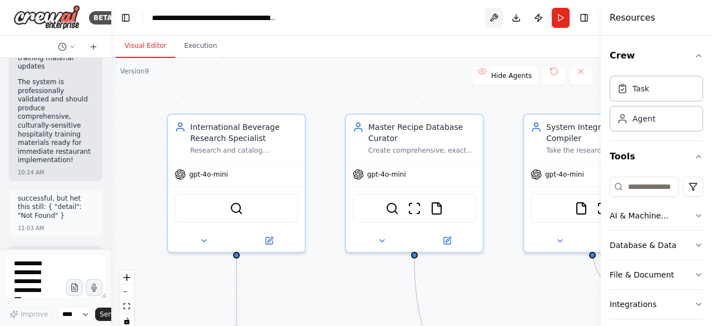
click at [498, 17] on button at bounding box center [494, 18] width 18 height 20
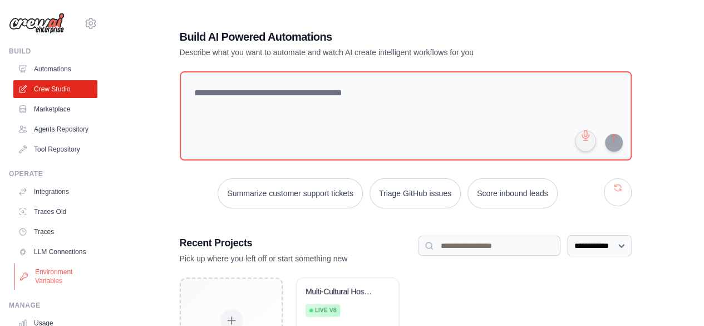
click at [63, 289] on link "Environment Variables" at bounding box center [56, 276] width 84 height 27
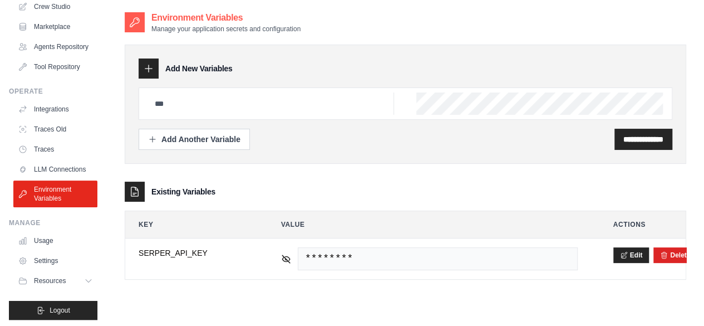
scroll to position [89, 0]
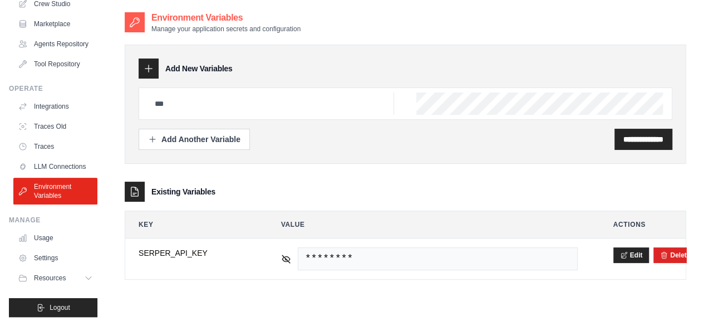
drag, startPoint x: 241, startPoint y: 17, endPoint x: 151, endPoint y: 16, distance: 89.6
click at [151, 16] on h2 "Environment Variables" at bounding box center [225, 17] width 149 height 13
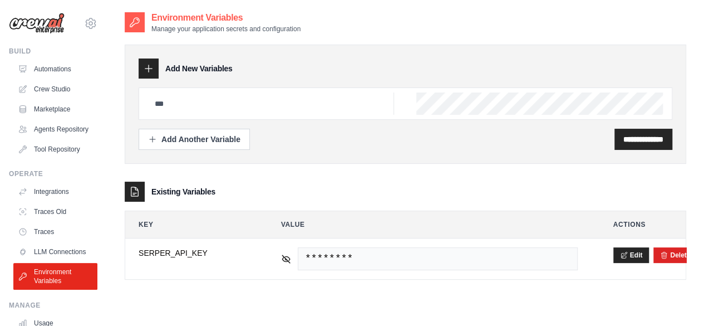
scroll to position [0, 0]
click at [59, 89] on link "Crew Studio" at bounding box center [56, 89] width 84 height 18
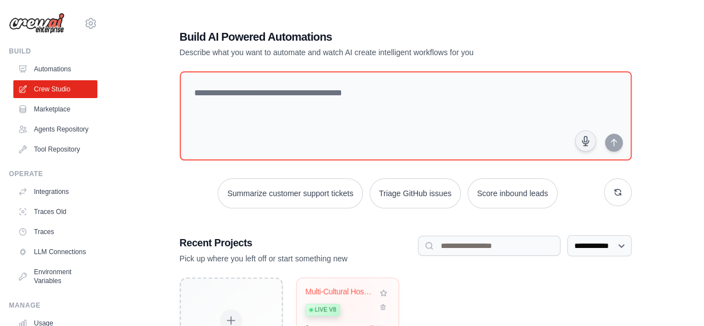
click at [350, 306] on div "Live v8" at bounding box center [342, 308] width 72 height 15
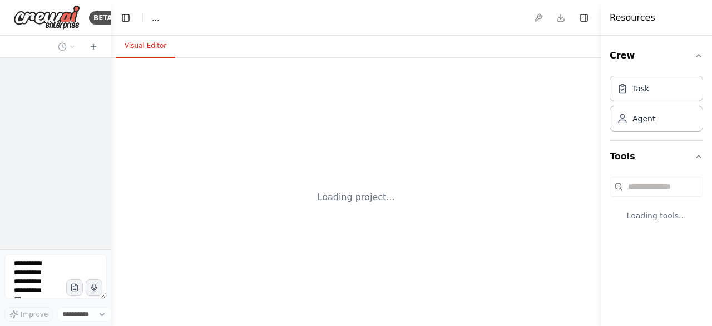
select select "****"
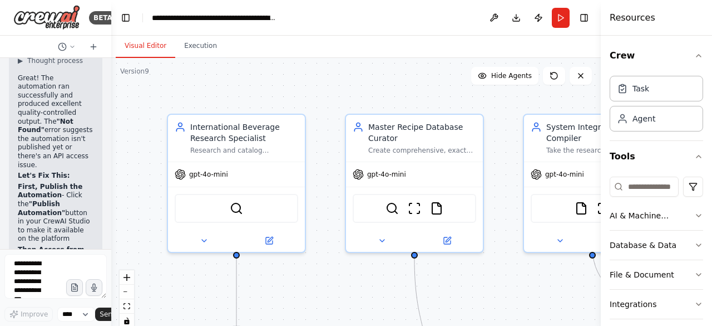
scroll to position [19189, 0]
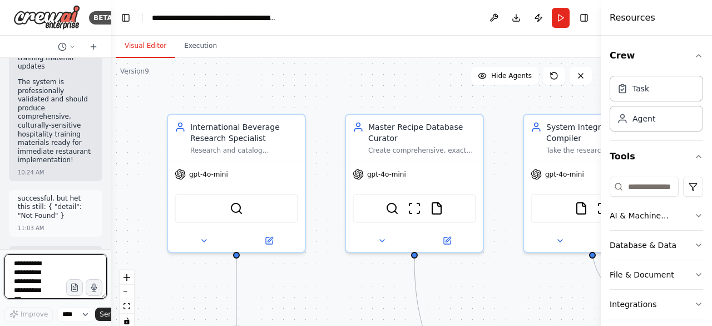
click at [30, 262] on textarea at bounding box center [55, 276] width 102 height 45
paste textarea "**********"
type textarea "**********"
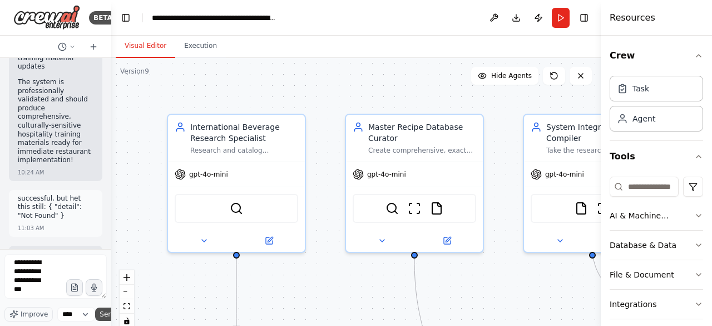
click at [105, 315] on span "Send" at bounding box center [108, 313] width 17 height 9
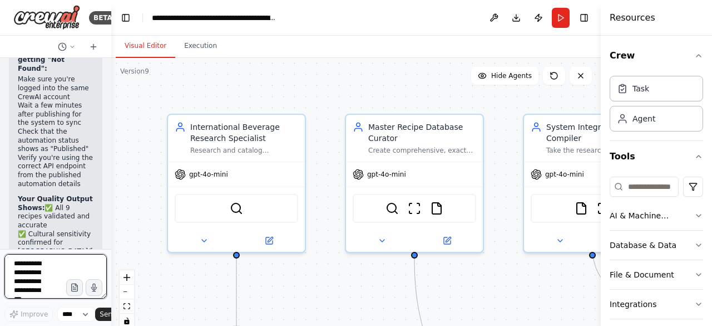
scroll to position [19700, 0]
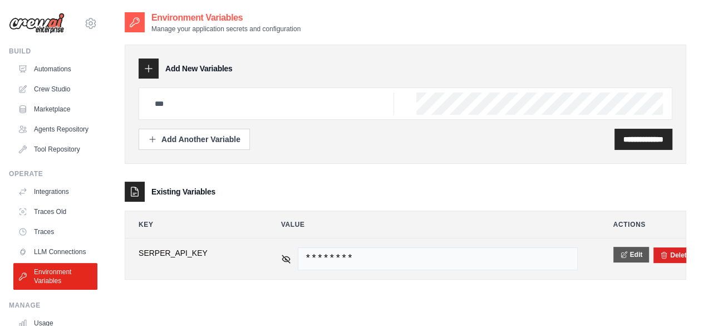
click at [631, 253] on button "Edit" at bounding box center [631, 255] width 36 height 16
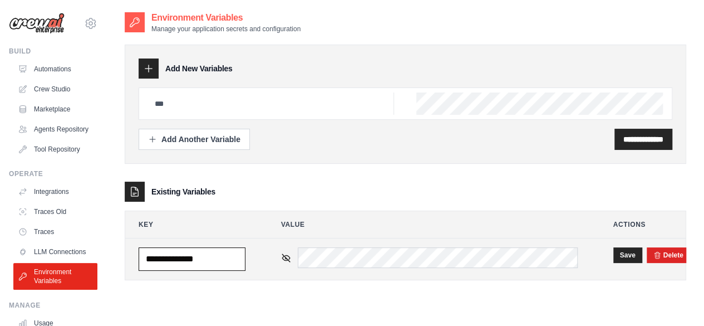
drag, startPoint x: 223, startPoint y: 257, endPoint x: 148, endPoint y: 257, distance: 75.1
click at [148, 257] on input "**********" at bounding box center [192, 258] width 107 height 23
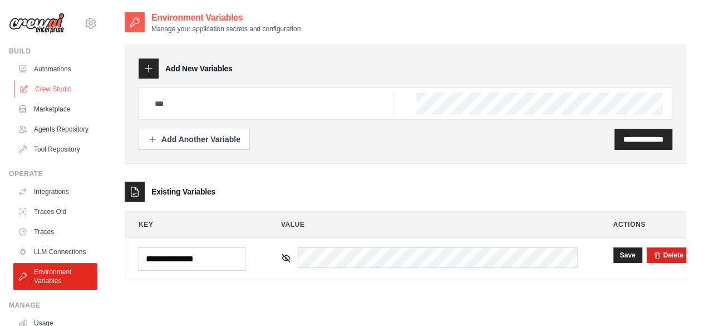
click at [42, 85] on link "Crew Studio" at bounding box center [56, 89] width 84 height 18
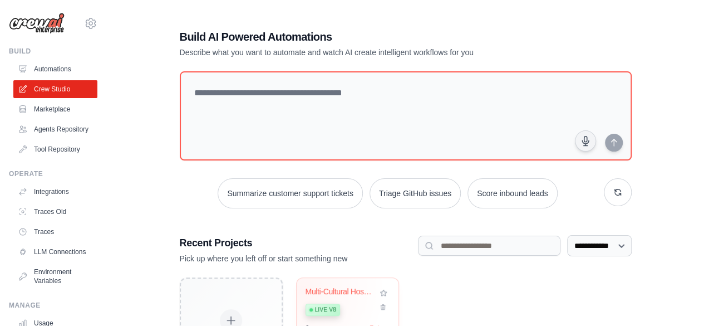
click at [301, 289] on div "Multi-Cultural Hospitality Training... Live v8 6 run s 7 days" at bounding box center [348, 319] width 102 height 82
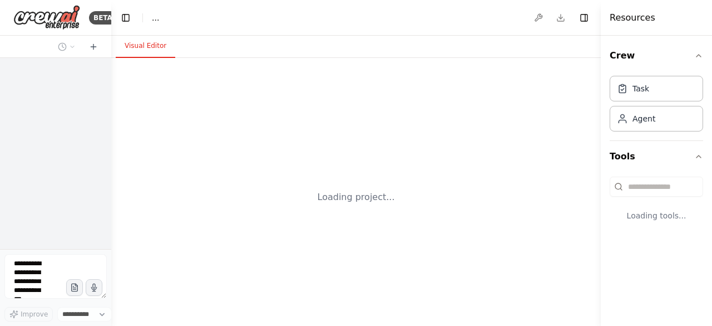
select select "****"
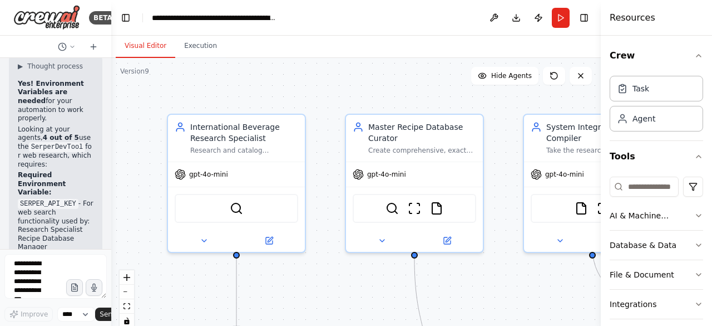
scroll to position [19923, 0]
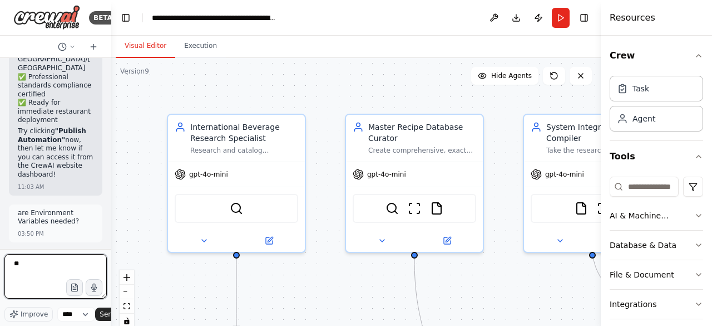
type textarea "*"
paste textarea "**********"
type textarea "**********"
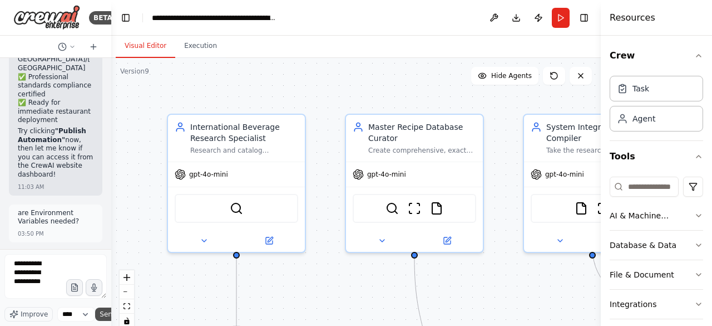
click at [101, 314] on span "Send" at bounding box center [108, 313] width 17 height 9
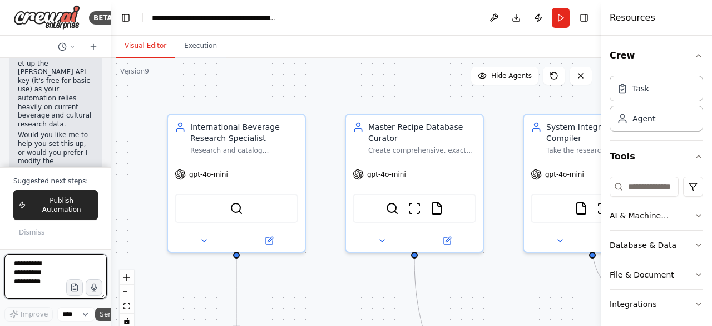
scroll to position [20740, 0]
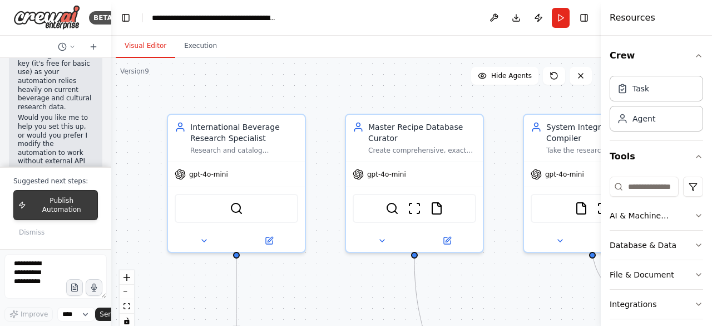
click at [60, 213] on span "Publish Automation" at bounding box center [62, 205] width 62 height 18
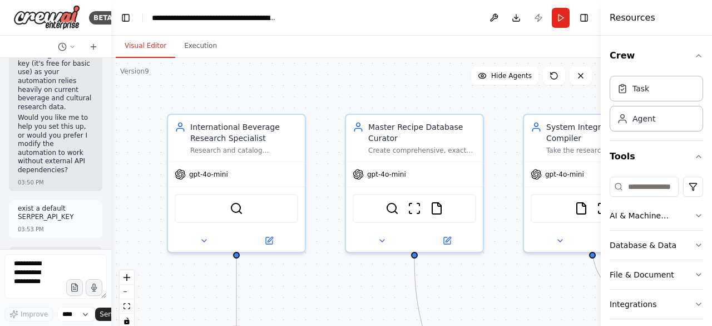
scroll to position [20667, 0]
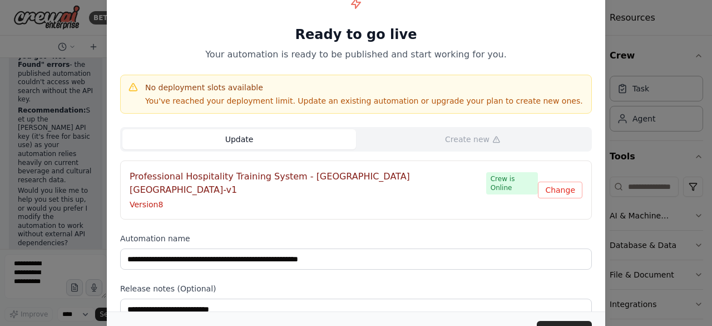
click at [274, 136] on button "Update" at bounding box center [239, 139] width 234 height 20
click at [557, 323] on button "Update" at bounding box center [564, 331] width 55 height 20
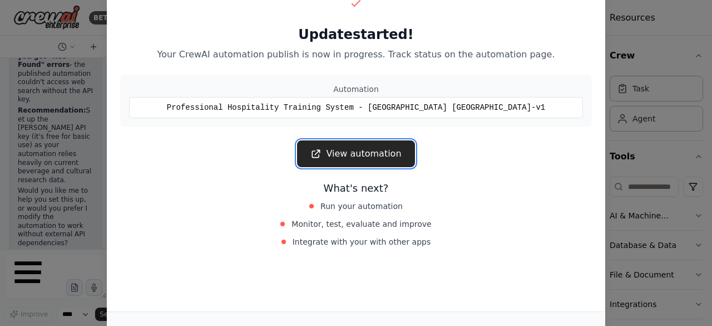
click at [353, 148] on link "View automation" at bounding box center [355, 153] width 117 height 27
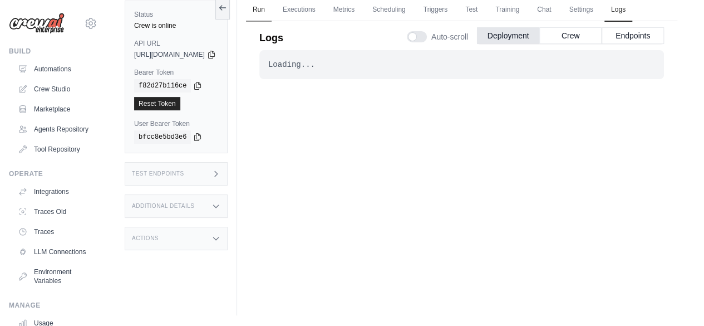
click at [272, 9] on link "Run" at bounding box center [259, 9] width 26 height 23
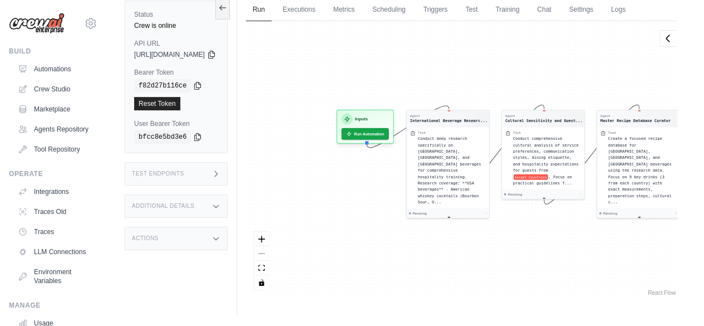
drag, startPoint x: 337, startPoint y: 82, endPoint x: 527, endPoint y: 80, distance: 189.8
click at [527, 80] on div "Agent International Beverage Researc... Task Conduct deep research specifically…" at bounding box center [461, 159] width 431 height 277
click at [390, 130] on button "Run Automation" at bounding box center [365, 131] width 50 height 12
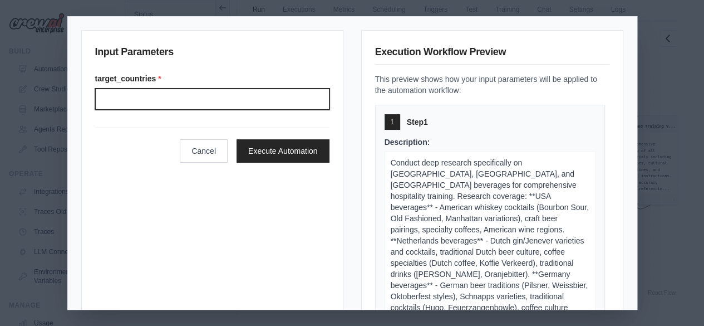
click at [151, 96] on input "Target countries" at bounding box center [212, 99] width 234 height 21
type input "**********"
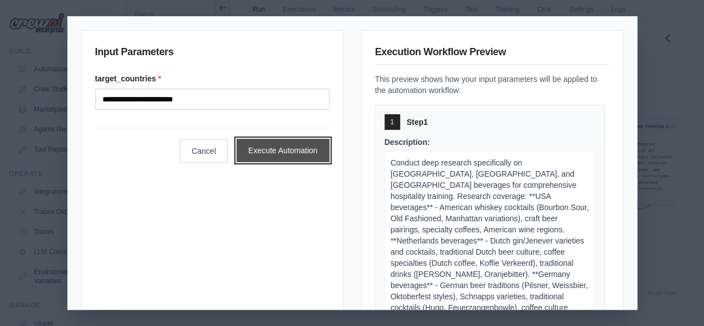
click at [279, 151] on button "Execute Automation" at bounding box center [283, 150] width 93 height 23
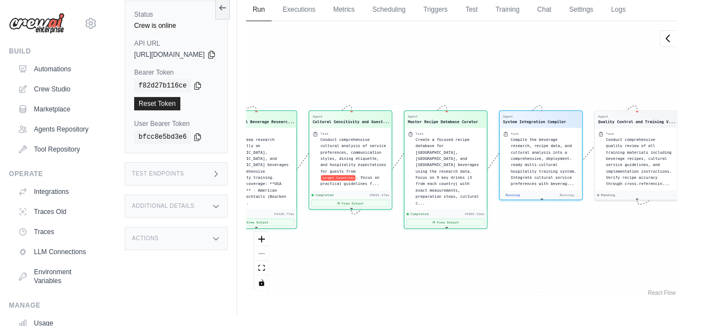
scroll to position [581, 0]
click at [322, 5] on link "Executions" at bounding box center [299, 9] width 46 height 23
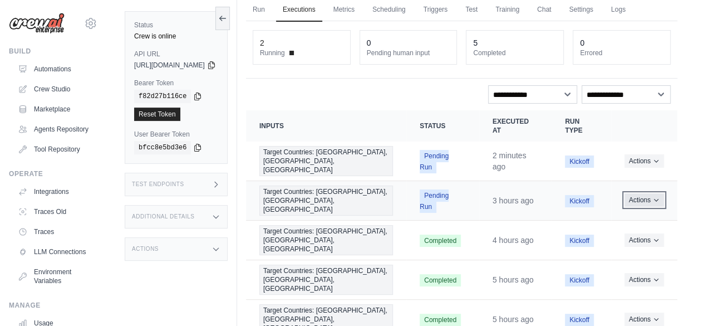
click at [653, 193] on button "Actions" at bounding box center [645, 199] width 40 height 13
click at [660, 193] on button "Actions" at bounding box center [645, 199] width 40 height 13
click at [608, 229] on button "Delete" at bounding box center [628, 238] width 71 height 18
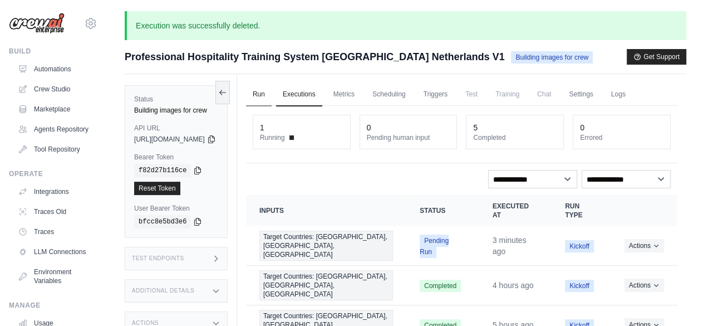
click at [272, 93] on link "Run" at bounding box center [259, 94] width 26 height 23
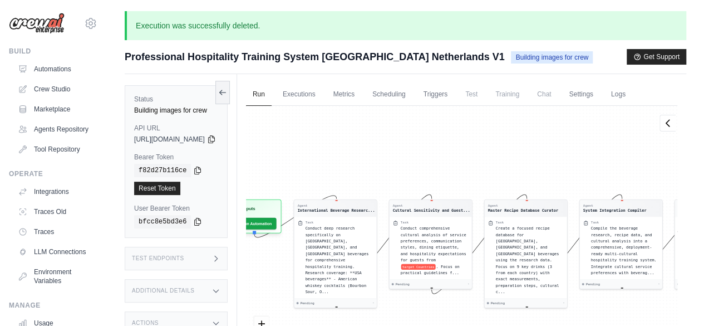
drag, startPoint x: 383, startPoint y: 179, endPoint x: 463, endPoint y: 178, distance: 80.2
click at [463, 178] on div "Agent International Beverage Researc... Task Conduct deep research specifically…" at bounding box center [461, 244] width 431 height 277
click at [322, 92] on link "Executions" at bounding box center [299, 94] width 46 height 23
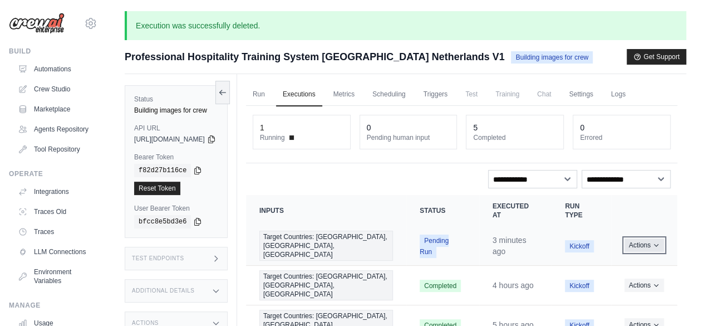
click at [655, 244] on icon "Actions for execution" at bounding box center [656, 245] width 4 height 2
click at [653, 242] on icon "Actions for execution" at bounding box center [656, 245] width 7 height 7
click at [655, 242] on icon "Actions for execution" at bounding box center [656, 245] width 7 height 7
click at [654, 281] on icon "Actions for execution" at bounding box center [656, 284] width 7 height 7
click at [617, 296] on link "View Details" at bounding box center [628, 305] width 71 height 18
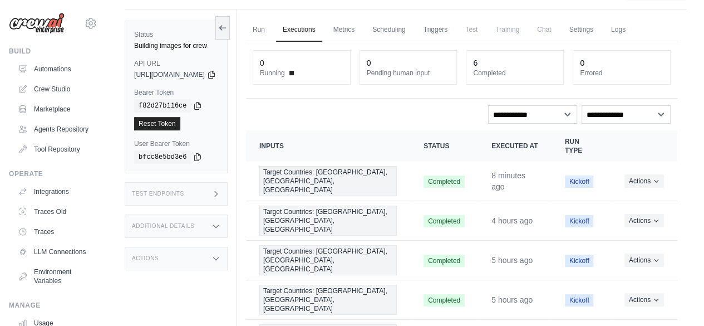
scroll to position [87, 0]
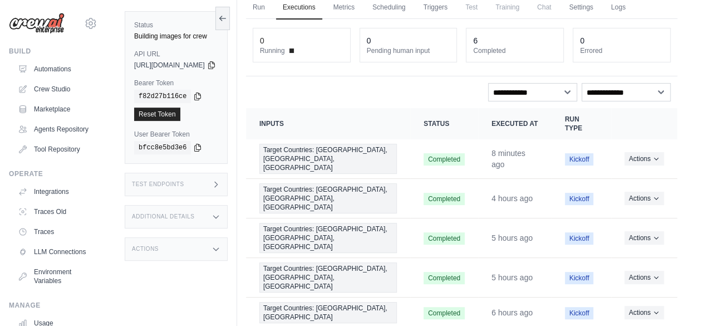
click at [579, 154] on span "Kickoff" at bounding box center [579, 159] width 29 height 12
click at [657, 155] on icon "Actions for execution" at bounding box center [656, 158] width 7 height 7
click at [655, 155] on icon "Actions for execution" at bounding box center [656, 158] width 7 height 7
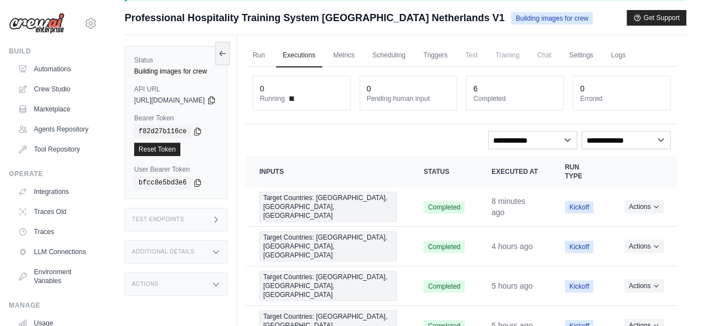
scroll to position [57, 0]
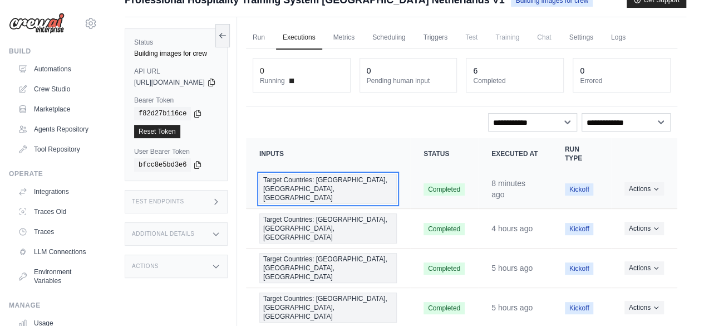
click at [300, 183] on span "Target Countries: [GEOGRAPHIC_DATA], [GEOGRAPHIC_DATA], [GEOGRAPHIC_DATA]" at bounding box center [327, 189] width 137 height 30
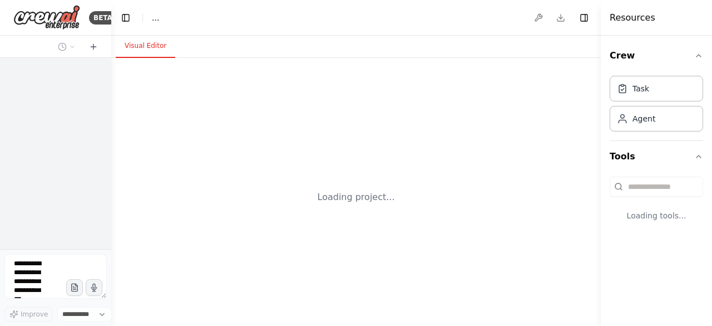
select select "****"
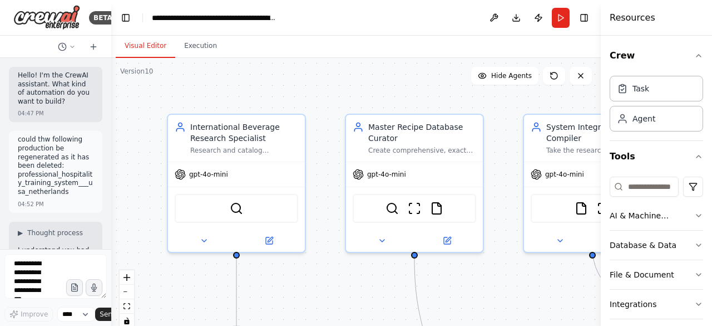
scroll to position [20667, 0]
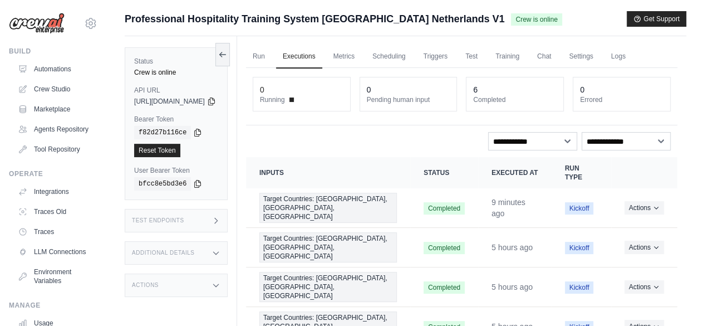
click at [511, 20] on span "Crew is online" at bounding box center [536, 19] width 51 height 12
click at [565, 141] on select "**********" at bounding box center [532, 141] width 89 height 18
click at [661, 143] on select "**********" at bounding box center [626, 141] width 89 height 18
select select "*******"
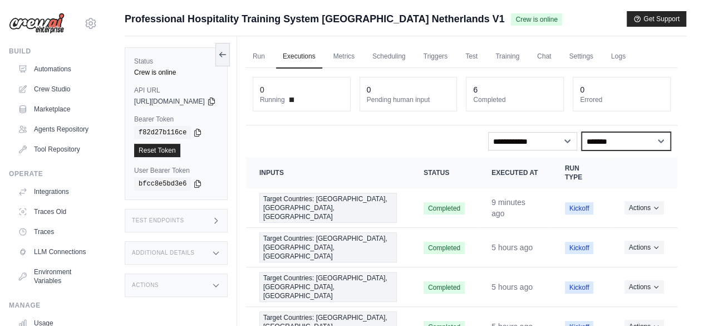
click at [582, 132] on select "**********" at bounding box center [626, 141] width 89 height 18
click at [484, 54] on link "Test" at bounding box center [472, 56] width 26 height 23
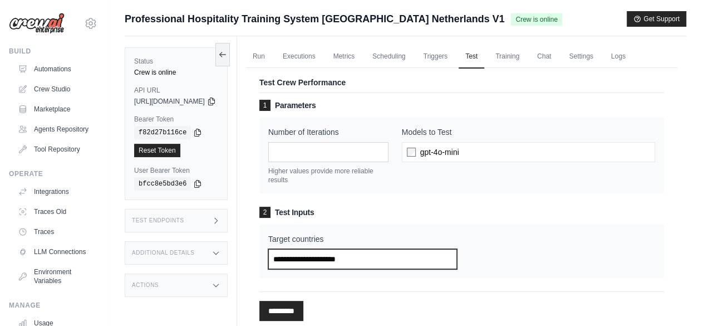
click at [350, 254] on input "Target countries" at bounding box center [362, 259] width 189 height 20
click at [303, 217] on div "2 Test Inputs Target countries" at bounding box center [461, 242] width 405 height 71
click at [327, 260] on input "Target countries" at bounding box center [362, 259] width 189 height 20
type input "***"
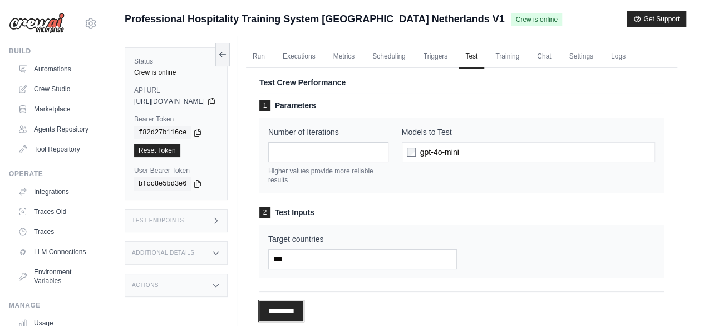
click at [303, 307] on input "*********" at bounding box center [281, 311] width 44 height 20
click at [216, 100] on icon at bounding box center [211, 100] width 9 height 9
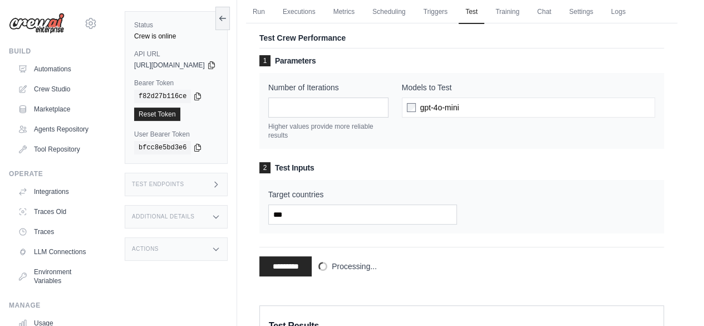
scroll to position [45, 0]
click at [386, 179] on div "Target countries ***" at bounding box center [461, 205] width 405 height 53
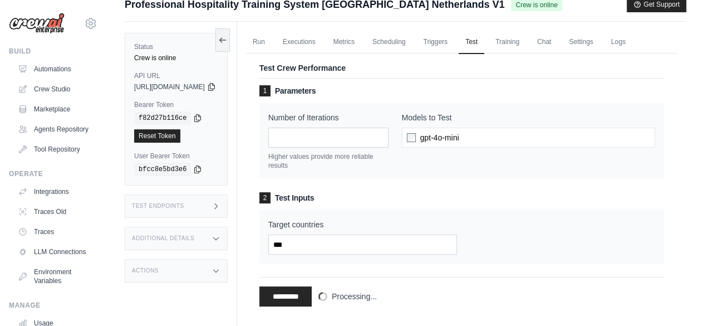
scroll to position [0, 0]
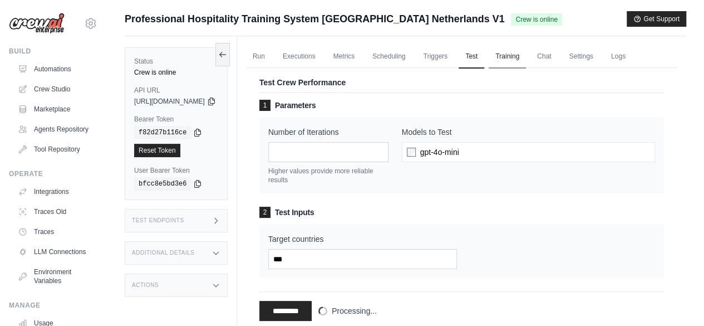
click at [526, 54] on link "Training" at bounding box center [507, 56] width 37 height 23
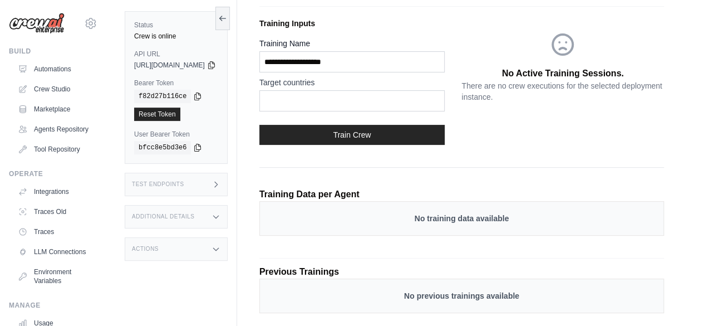
scroll to position [56, 0]
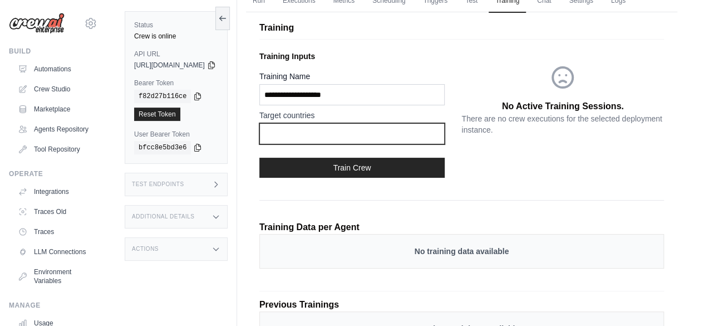
click at [303, 132] on input "text" at bounding box center [351, 133] width 185 height 21
click at [396, 132] on input "**********" at bounding box center [351, 133] width 185 height 21
type input "***"
click at [303, 192] on div "Training Inputs Training Name Target countries *** Train Crew No Active Trainin…" at bounding box center [461, 165] width 405 height 238
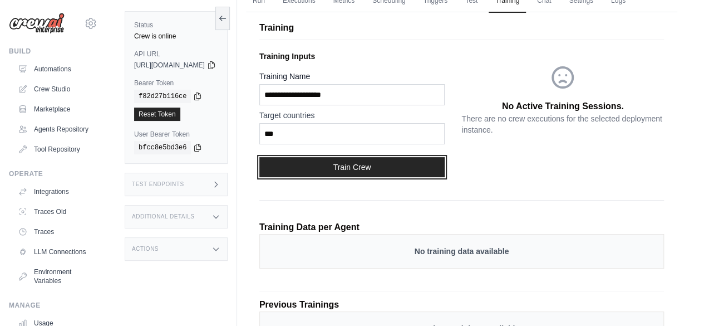
click at [361, 166] on button "Train Crew" at bounding box center [351, 167] width 185 height 20
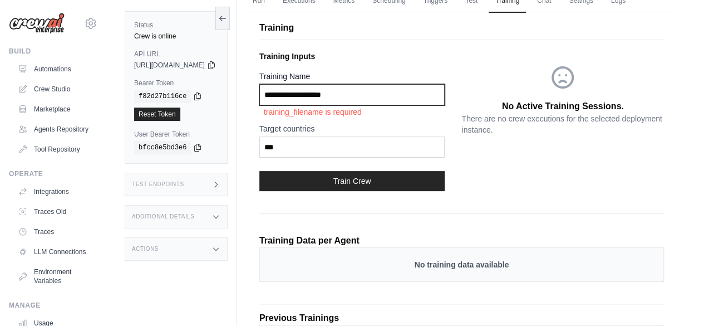
click at [387, 97] on input "Training Name" at bounding box center [351, 94] width 185 height 21
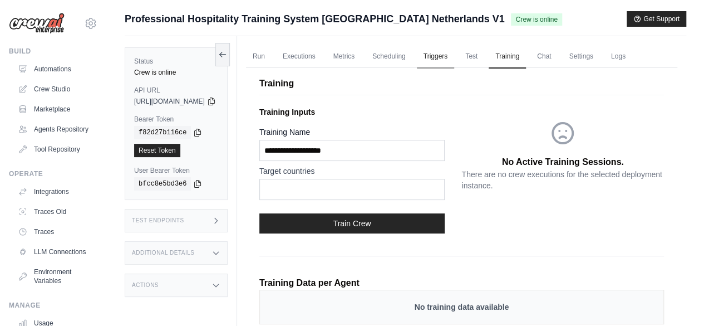
click at [454, 55] on link "Triggers" at bounding box center [436, 56] width 38 height 23
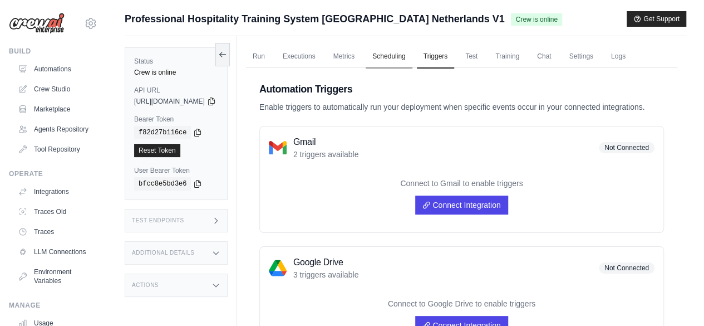
click at [412, 56] on link "Scheduling" at bounding box center [389, 56] width 46 height 23
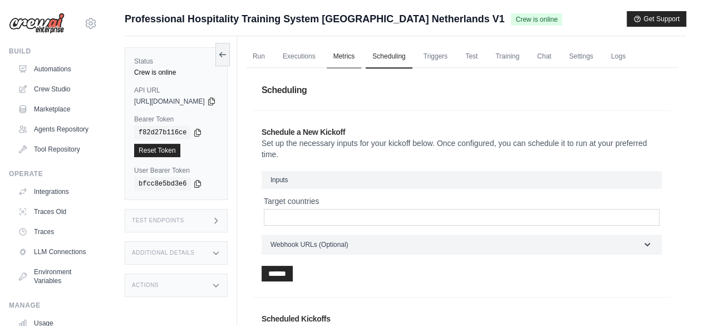
click at [362, 54] on link "Metrics" at bounding box center [344, 56] width 35 height 23
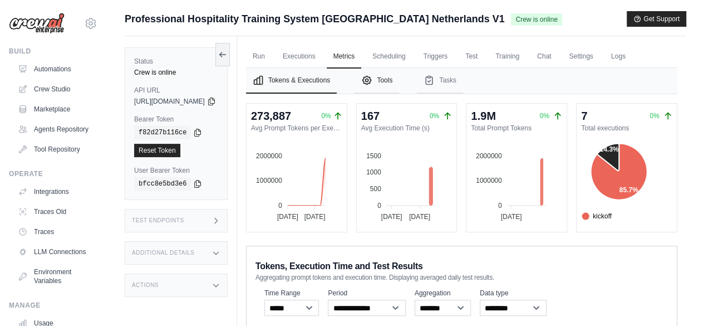
click at [399, 80] on button "Tools" at bounding box center [377, 81] width 45 height 26
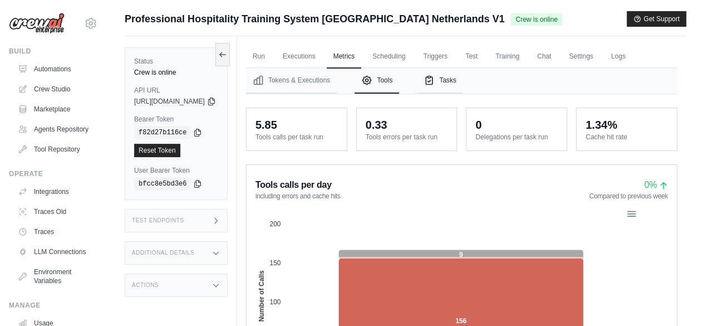
click at [463, 81] on button "Tasks" at bounding box center [440, 81] width 46 height 26
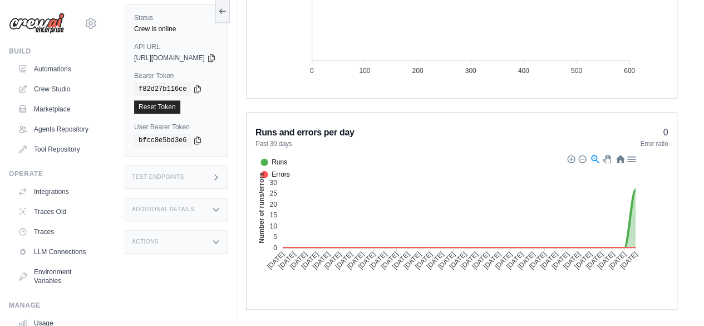
scroll to position [404, 0]
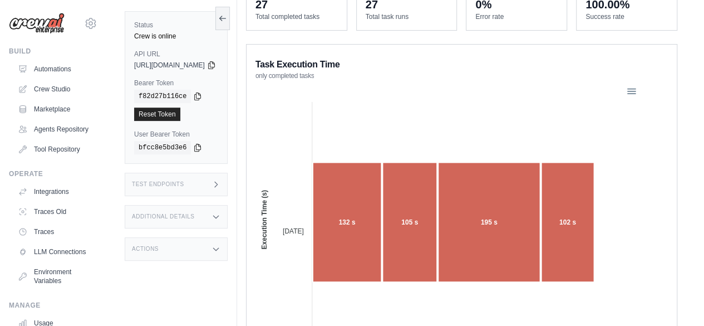
click at [170, 232] on div "Status Crew is online API URL copied https://professional-hospitality-training-…" at bounding box center [181, 163] width 112 height 326
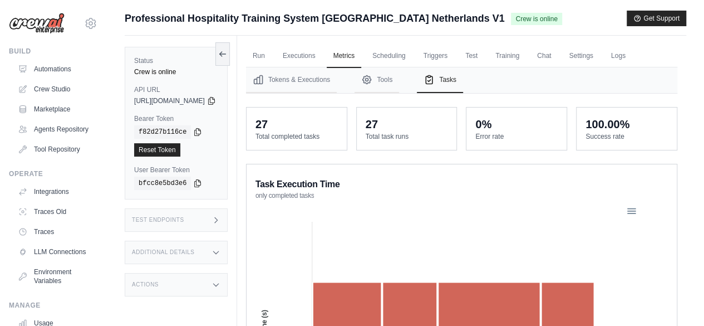
scroll to position [0, 0]
click at [322, 55] on link "Executions" at bounding box center [299, 56] width 46 height 23
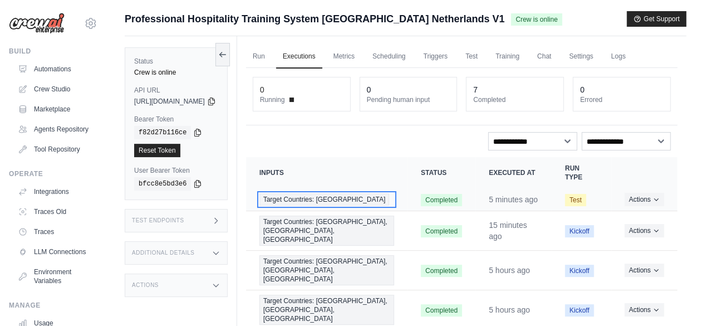
click at [321, 203] on span "Target Countries: USA" at bounding box center [324, 199] width 130 height 12
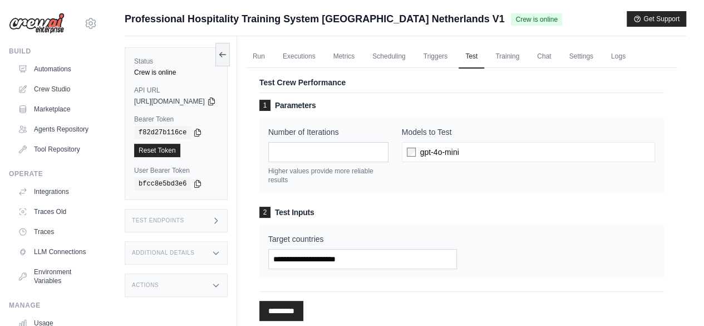
scroll to position [61, 0]
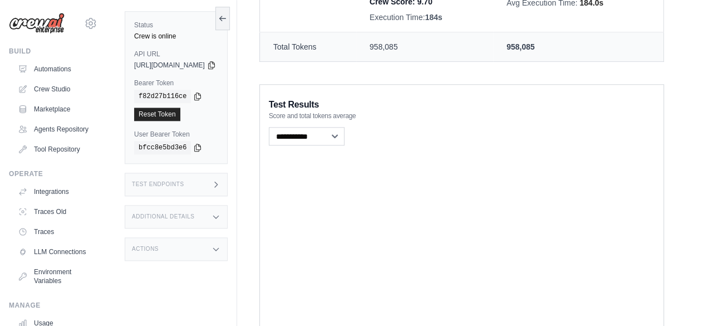
scroll to position [587, 0]
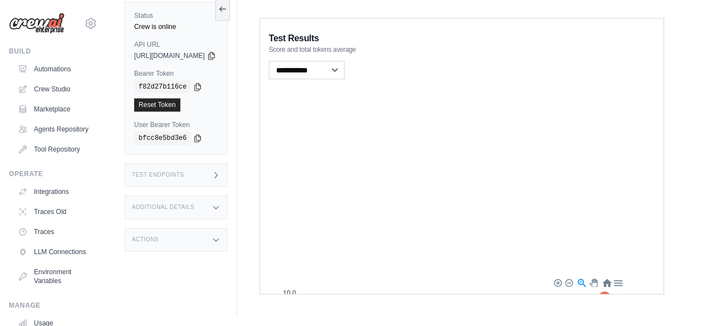
click at [561, 280] on div at bounding box center [557, 282] width 8 height 8
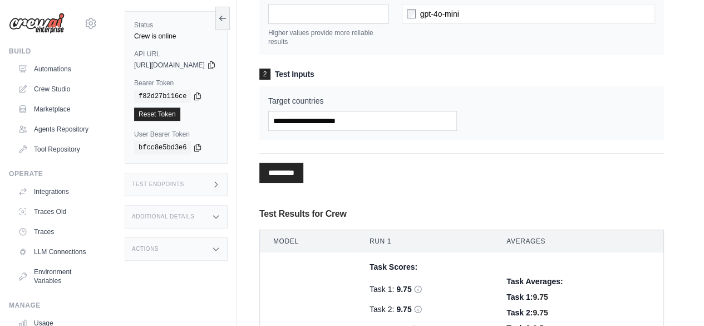
scroll to position [0, 0]
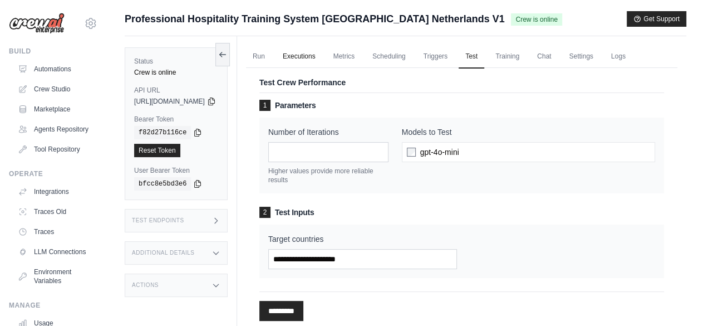
click at [318, 57] on link "Executions" at bounding box center [299, 56] width 46 height 23
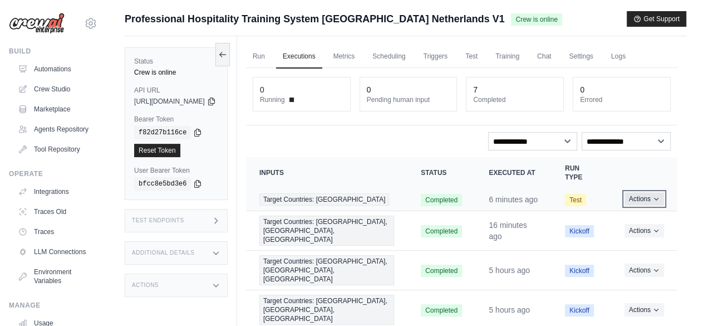
click at [656, 200] on icon "Actions for execution" at bounding box center [656, 199] width 4 height 2
click at [656, 202] on icon "Actions for execution" at bounding box center [656, 198] width 7 height 7
click at [580, 205] on span "Test" at bounding box center [575, 200] width 21 height 12
click at [558, 57] on link "Chat" at bounding box center [543, 56] width 27 height 23
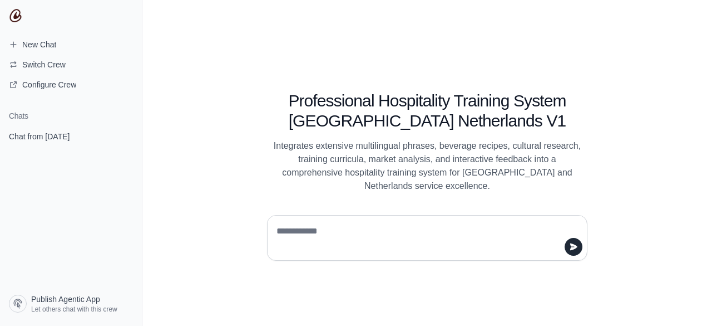
click at [324, 228] on textarea at bounding box center [423, 237] width 299 height 31
type textarea "**********"
click at [571, 251] on button "submit" at bounding box center [574, 247] width 18 height 18
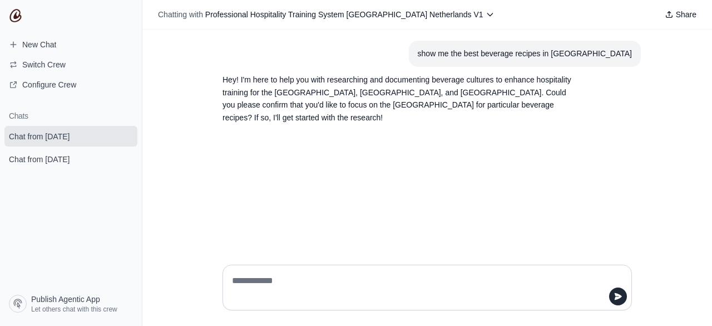
click at [285, 279] on textarea at bounding box center [424, 287] width 389 height 31
type textarea "***"
click at [621, 296] on icon "submit" at bounding box center [618, 296] width 7 height 7
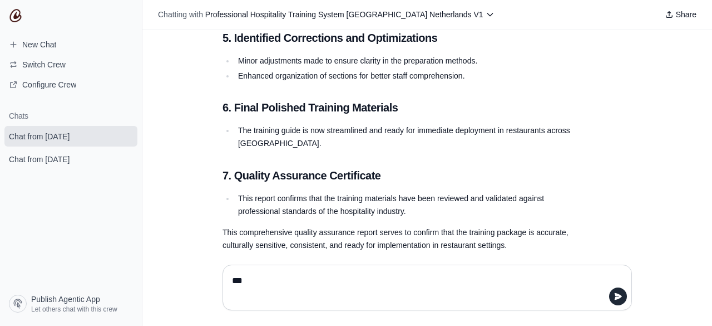
scroll to position [1282, 0]
click at [294, 287] on textarea "***" at bounding box center [427, 287] width 395 height 31
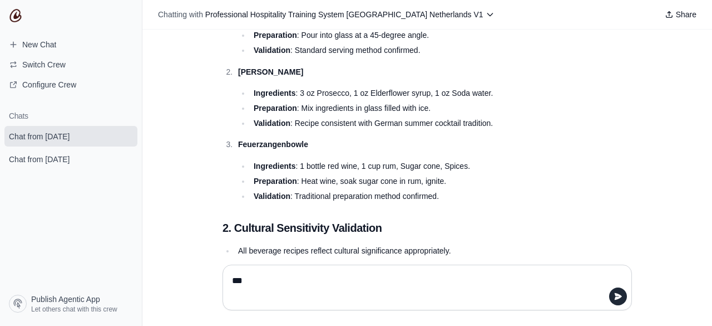
scroll to position [835, 0]
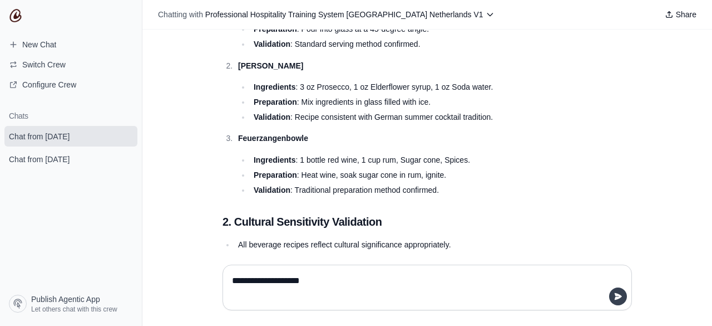
type textarea "**********"
click at [619, 298] on icon "submit" at bounding box center [618, 296] width 7 height 7
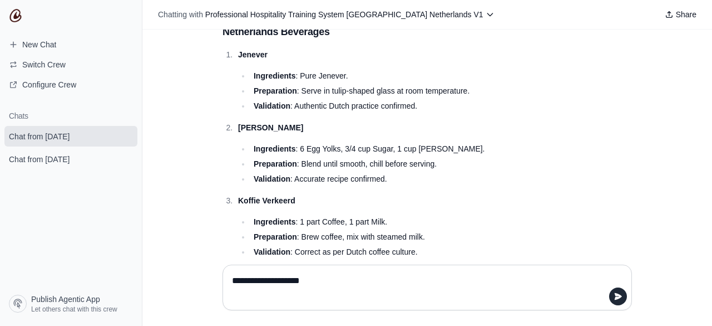
scroll to position [468, 0]
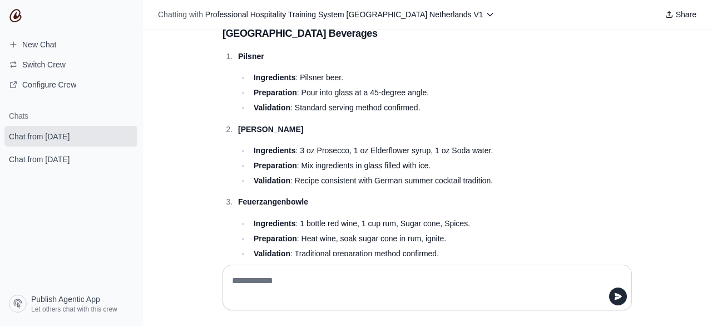
scroll to position [1358, 0]
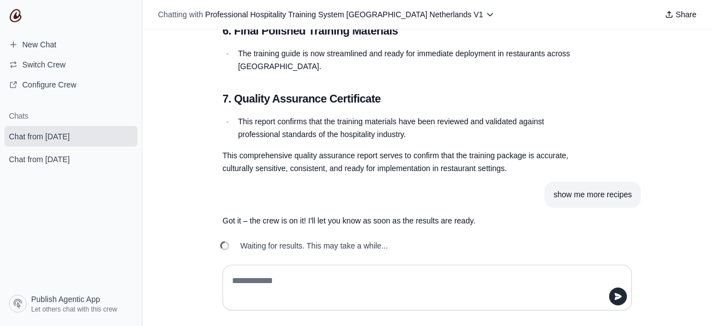
click at [244, 282] on textarea at bounding box center [424, 287] width 389 height 31
type textarea "**********"
click at [617, 297] on icon "submit" at bounding box center [618, 296] width 9 height 9
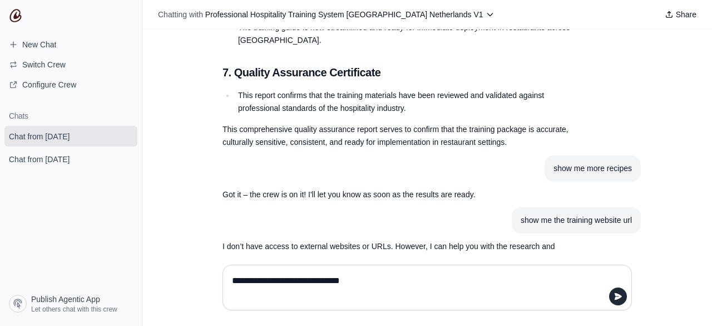
scroll to position [1412, 0]
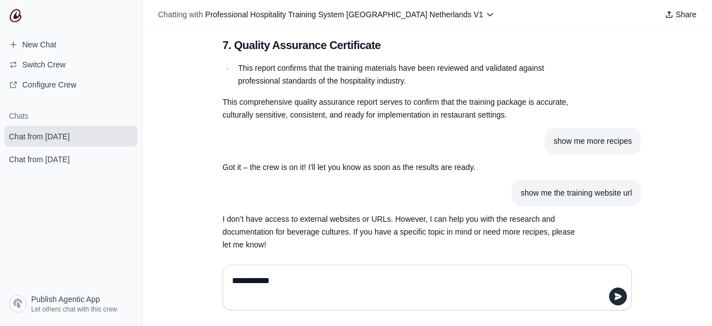
type textarea "**********"
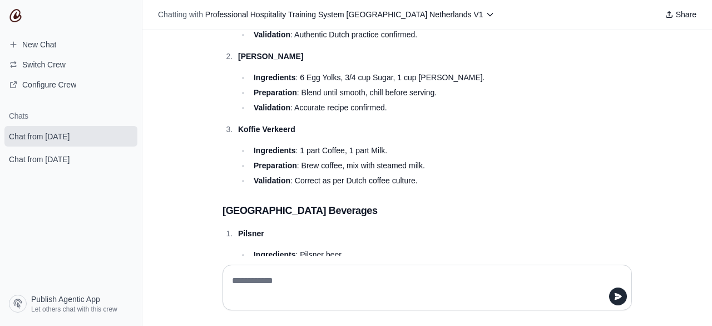
scroll to position [569, 0]
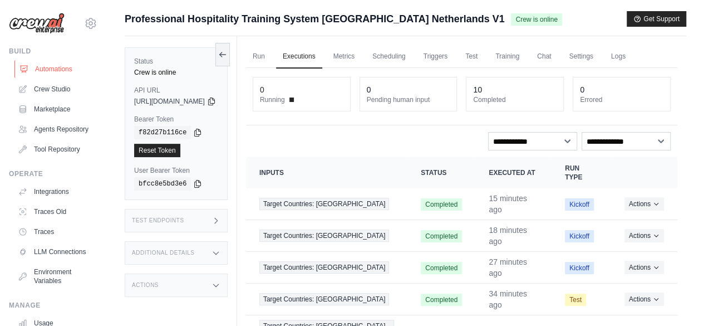
click at [58, 66] on link "Automations" at bounding box center [56, 69] width 84 height 18
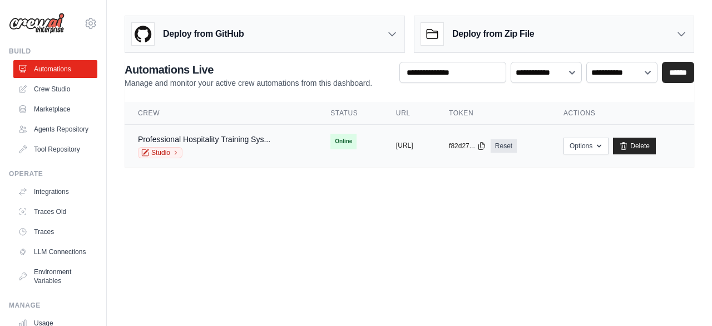
click at [402, 145] on button "[URL]" at bounding box center [404, 145] width 17 height 9
click at [55, 89] on link "Crew Studio" at bounding box center [56, 89] width 84 height 18
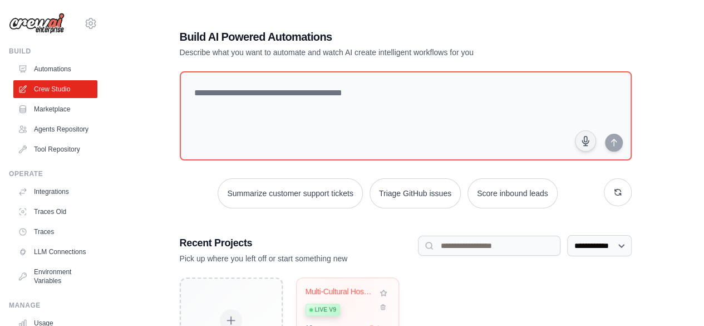
click at [348, 299] on div "Multi-Cultural Hospitality Training... Live v9" at bounding box center [342, 304] width 72 height 34
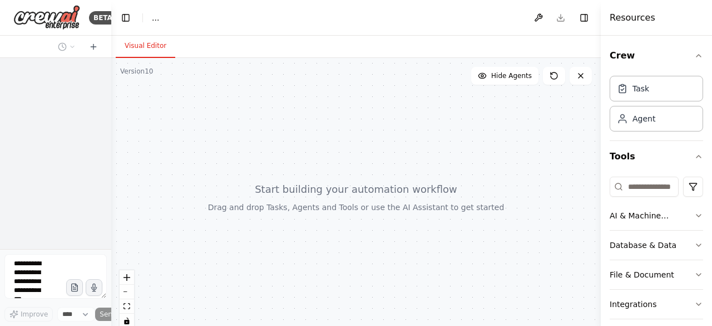
select select "****"
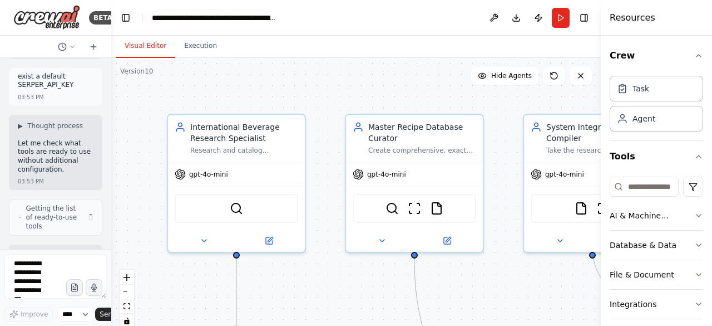
scroll to position [20667, 0]
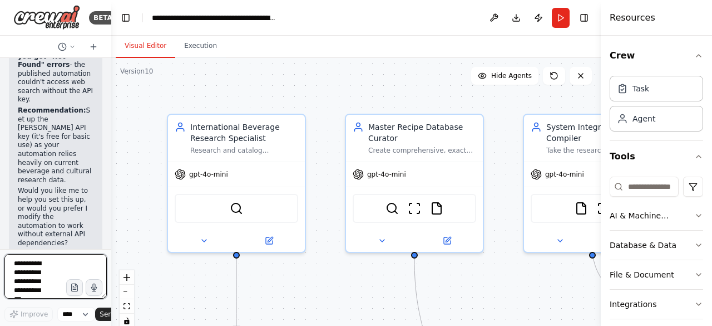
click at [26, 262] on textarea at bounding box center [55, 276] width 102 height 45
paste textarea "**********"
type textarea "**********"
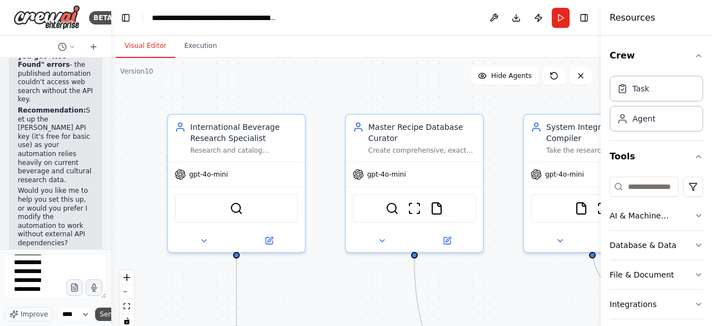
click at [100, 316] on span "Send" at bounding box center [108, 313] width 17 height 9
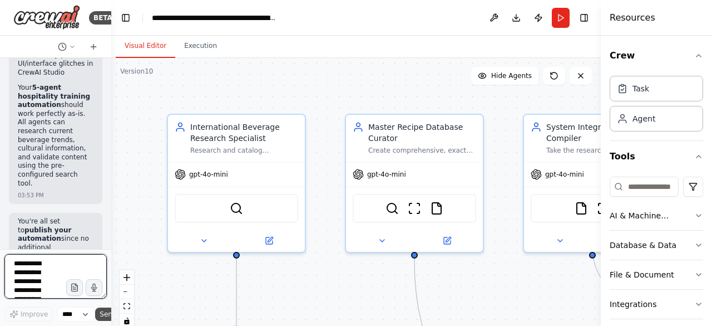
scroll to position [21407, 0]
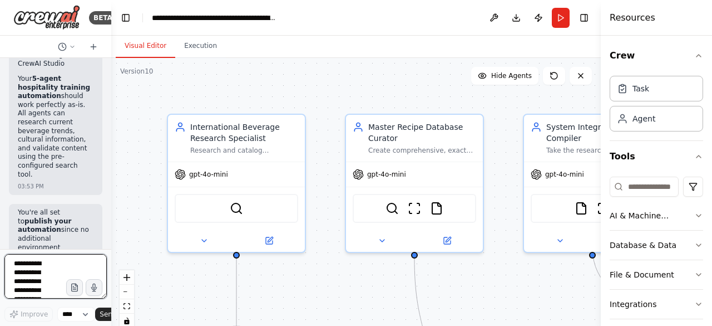
click at [38, 263] on textarea "**********" at bounding box center [55, 276] width 102 height 45
click at [109, 316] on div at bounding box center [109, 163] width 4 height 326
type textarea "**********"
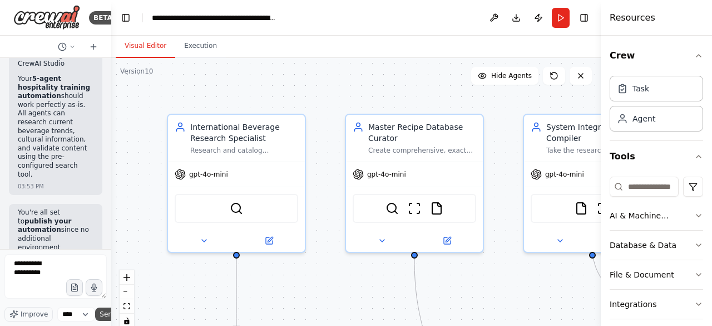
click at [103, 316] on span "Send" at bounding box center [108, 313] width 17 height 9
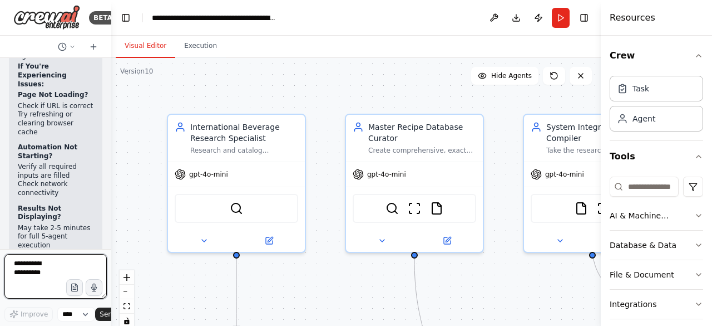
scroll to position [22047, 0]
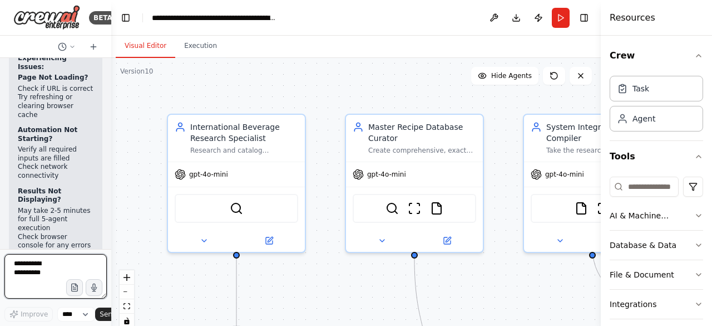
click at [107, 61] on div at bounding box center [109, 163] width 4 height 326
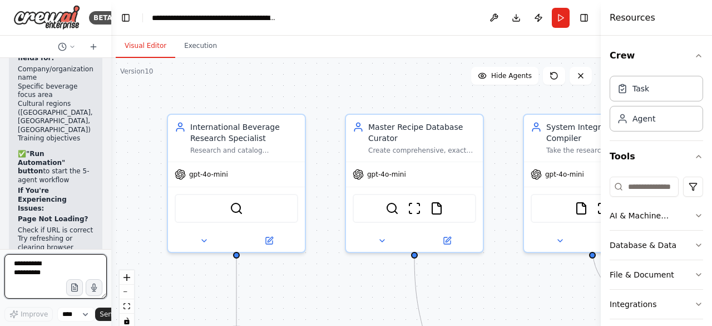
scroll to position [21928, 0]
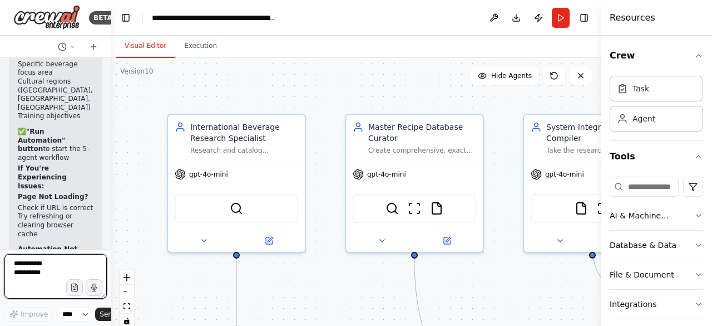
click at [107, 247] on div at bounding box center [109, 163] width 4 height 326
click at [42, 268] on textarea "**********" at bounding box center [55, 276] width 102 height 45
type textarea "**********"
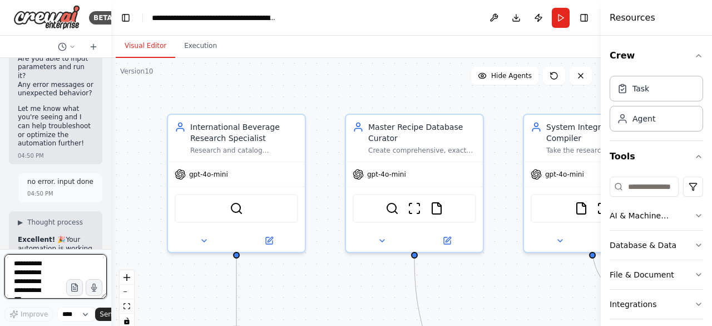
scroll to position [22272, 0]
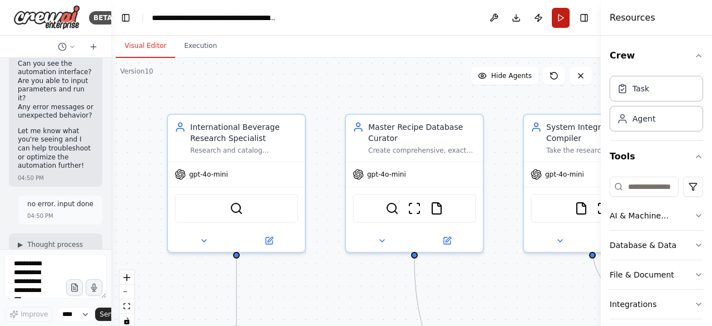
click at [560, 18] on button "Run" at bounding box center [561, 18] width 18 height 20
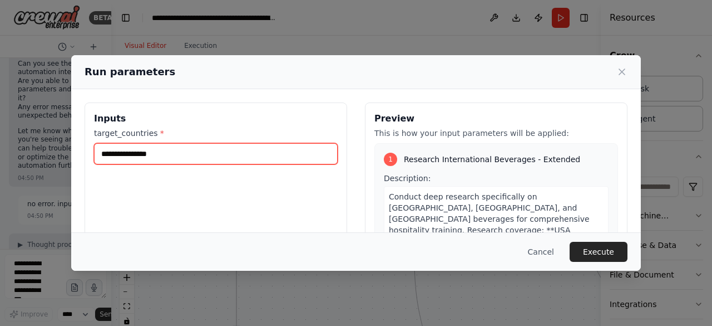
drag, startPoint x: 112, startPoint y: 155, endPoint x: 144, endPoint y: 171, distance: 34.9
click at [112, 155] on input "**********" at bounding box center [216, 153] width 244 height 21
type input "**********"
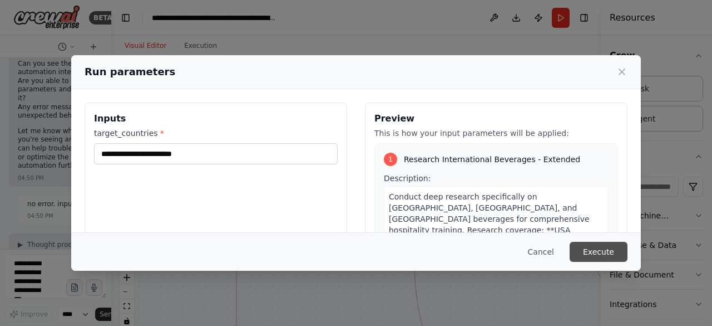
click at [597, 247] on button "Execute" at bounding box center [599, 252] width 58 height 20
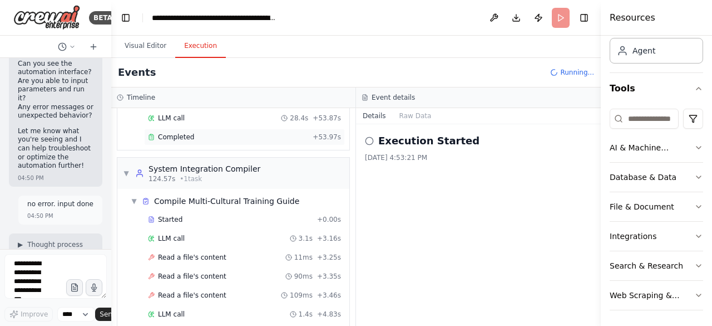
scroll to position [891, 0]
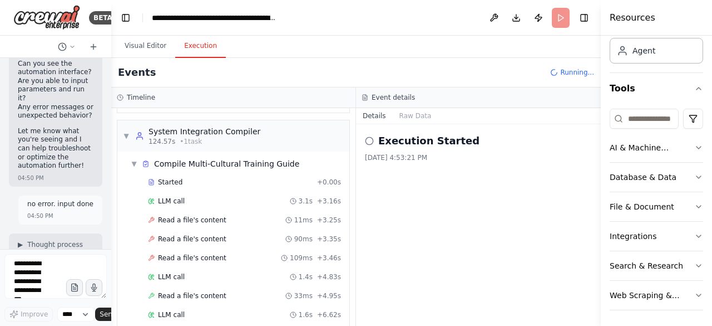
click at [108, 244] on div at bounding box center [109, 163] width 4 height 326
click at [108, 247] on div at bounding box center [109, 163] width 4 height 326
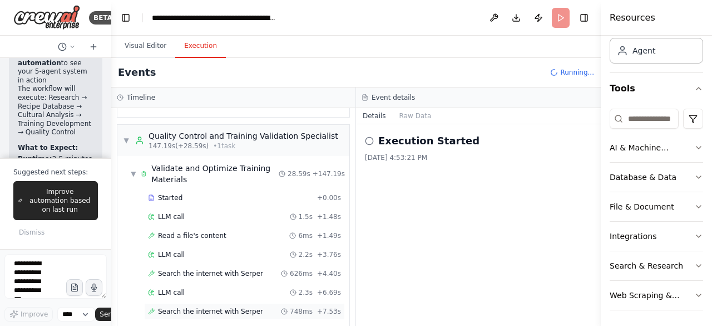
scroll to position [1199, 0]
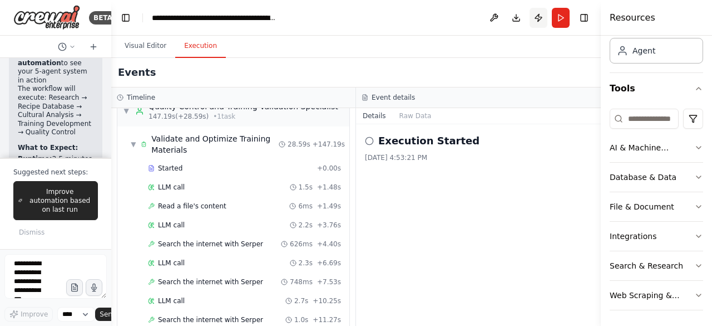
click at [540, 17] on button "Publish" at bounding box center [539, 18] width 18 height 20
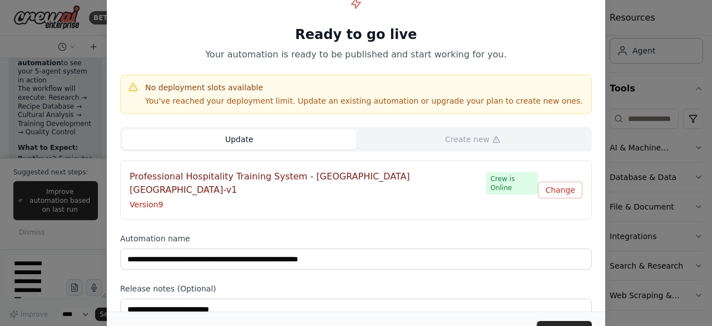
click at [236, 143] on button "Update" at bounding box center [239, 139] width 234 height 20
click at [544, 323] on button "Update" at bounding box center [564, 331] width 55 height 20
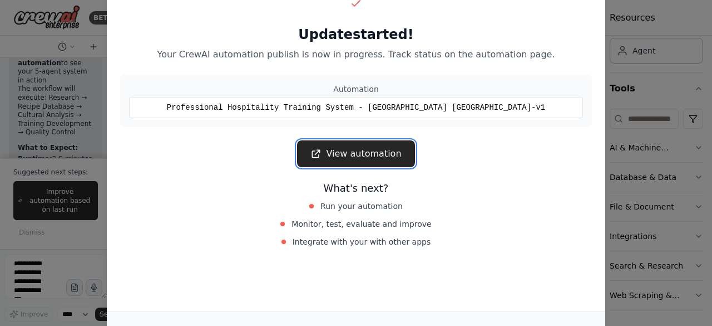
click at [366, 151] on link "View automation" at bounding box center [355, 153] width 117 height 27
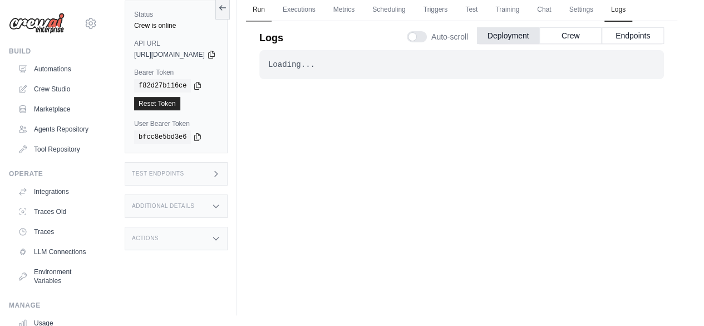
click at [272, 7] on link "Run" at bounding box center [259, 9] width 26 height 23
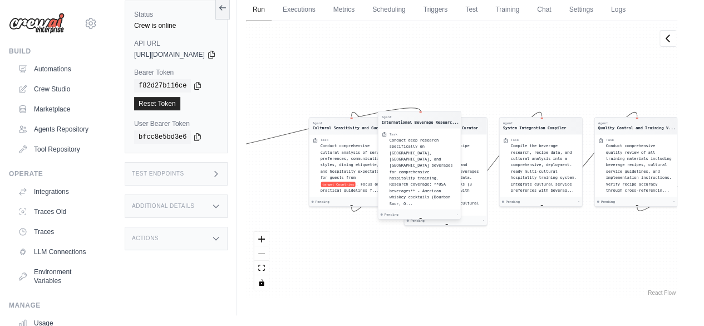
drag, startPoint x: 296, startPoint y: 177, endPoint x: 464, endPoint y: 172, distance: 168.2
click at [457, 172] on div "Conduct deep research specifically on [GEOGRAPHIC_DATA], [GEOGRAPHIC_DATA], and…" at bounding box center [423, 171] width 68 height 70
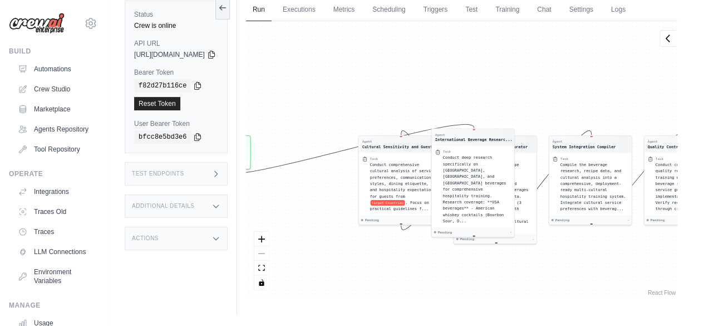
drag, startPoint x: 299, startPoint y: 170, endPoint x: 360, endPoint y: 146, distance: 64.7
click at [390, 205] on div "Agent International Beverage Researc... Task Conduct deep research specifically…" at bounding box center [461, 159] width 431 height 277
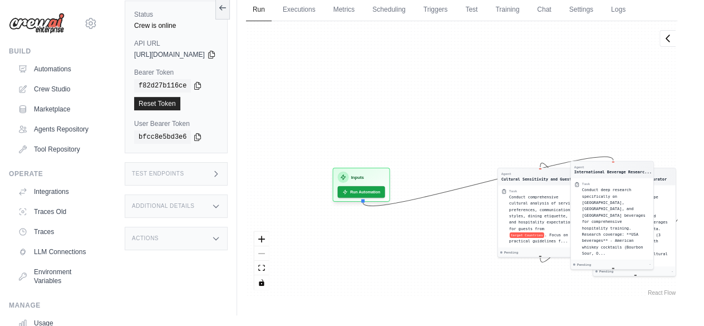
drag, startPoint x: 343, startPoint y: 68, endPoint x: 482, endPoint y: 85, distance: 140.2
click at [482, 85] on div "Agent International Beverage Researc... Task Conduct deep research specifically…" at bounding box center [461, 159] width 431 height 277
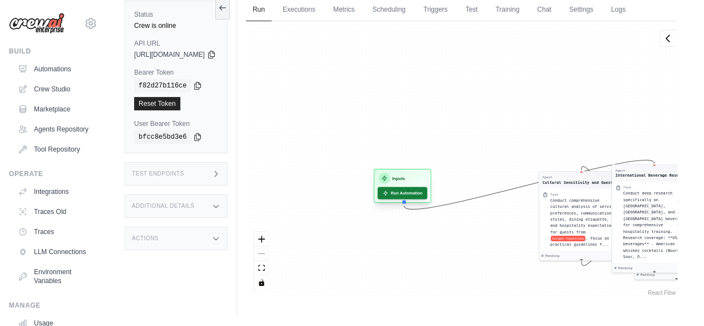
click at [427, 190] on button "Run Automation" at bounding box center [402, 192] width 50 height 12
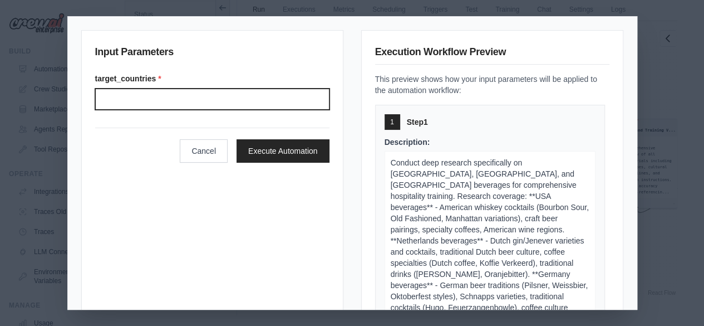
click at [137, 99] on input "Target countries" at bounding box center [212, 99] width 234 height 21
type input "**********"
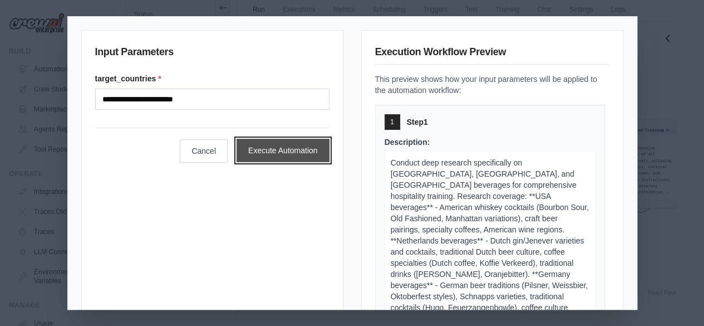
click at [278, 153] on button "Execute Automation" at bounding box center [283, 150] width 93 height 23
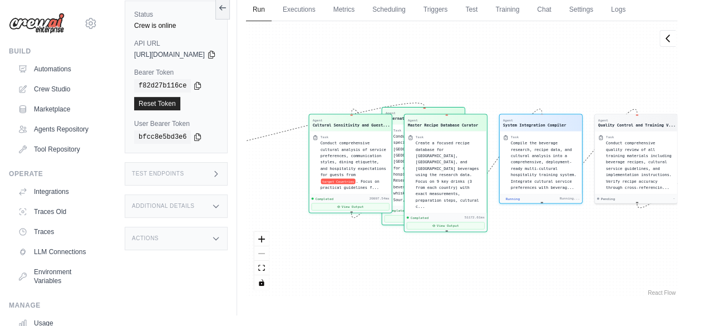
scroll to position [581, 0]
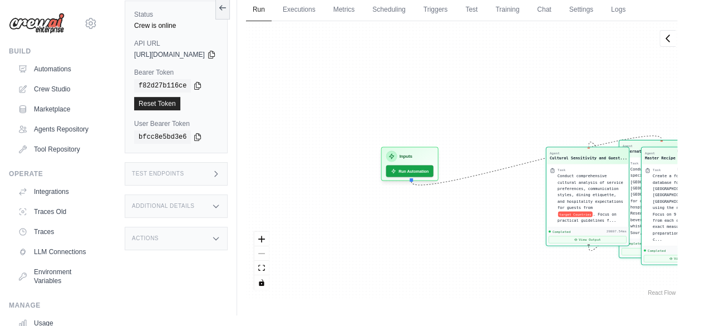
drag, startPoint x: 344, startPoint y: 59, endPoint x: 327, endPoint y: 99, distance: 43.4
click at [327, 99] on div "Agent International Beverage Researc... Task Conduct deep research specifically…" at bounding box center [461, 159] width 431 height 277
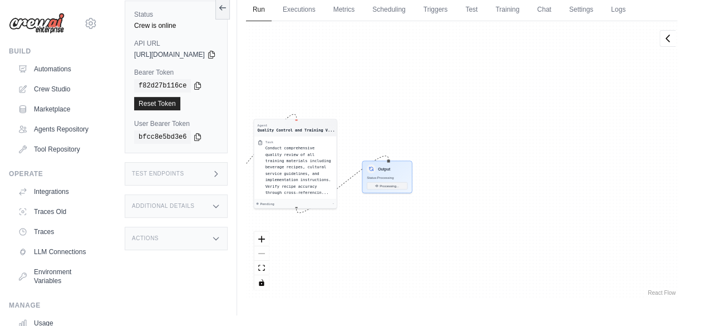
drag, startPoint x: 562, startPoint y: 87, endPoint x: 339, endPoint y: 96, distance: 223.4
click at [220, 93] on div "Status Crew is online API URL copied https://professional-hospitality-training-…" at bounding box center [406, 152] width 562 height 326
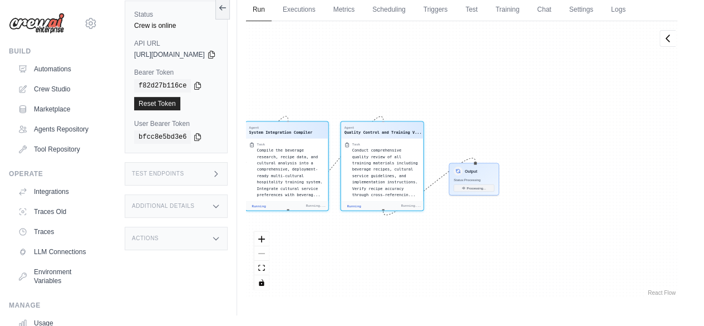
drag, startPoint x: 545, startPoint y: 90, endPoint x: 296, endPoint y: 99, distance: 249.5
click at [290, 99] on div "Agent International Beverage Researc... Task Conduct deep research specifically…" at bounding box center [461, 159] width 431 height 277
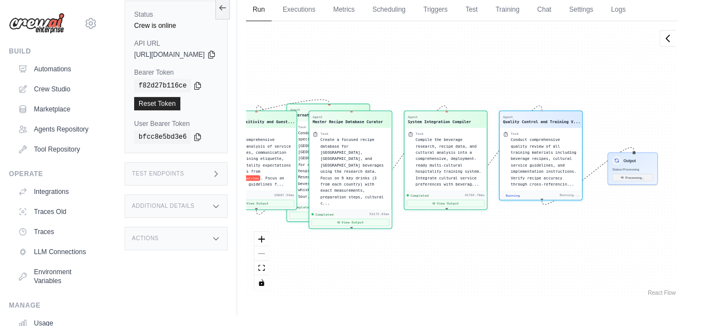
drag, startPoint x: 535, startPoint y: 90, endPoint x: 439, endPoint y: 86, distance: 96.4
click at [439, 86] on div "Agent International Beverage Researc... Task Conduct deep research specifically…" at bounding box center [461, 159] width 431 height 277
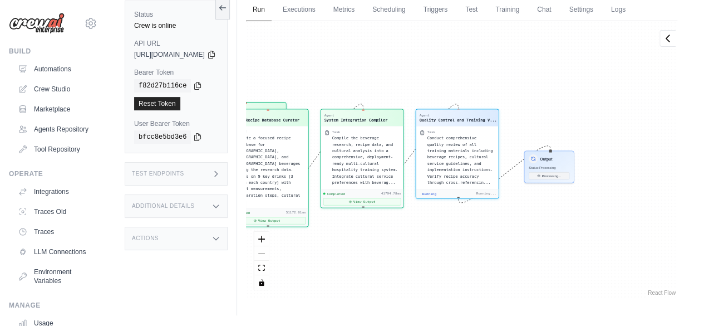
drag, startPoint x: 607, startPoint y: 87, endPoint x: 404, endPoint y: 81, distance: 203.3
click at [387, 83] on div "Agent International Beverage Researc... Task Conduct deep research specifically…" at bounding box center [461, 159] width 431 height 277
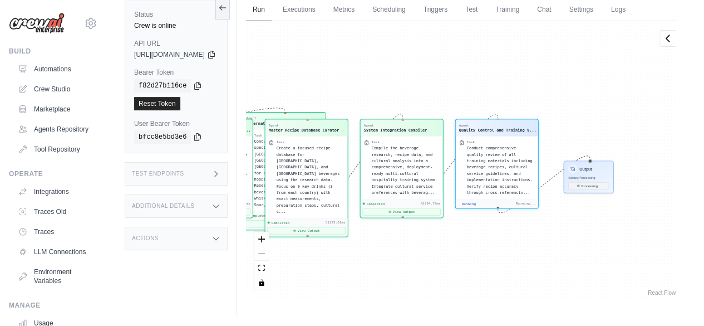
drag, startPoint x: 524, startPoint y: 75, endPoint x: 385, endPoint y: 80, distance: 139.3
click at [385, 80] on div "Agent International Beverage Researc... Task Conduct deep research specifically…" at bounding box center [461, 159] width 431 height 277
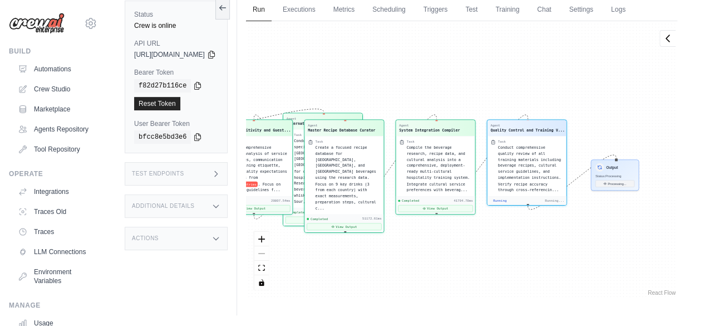
drag, startPoint x: 475, startPoint y: 69, endPoint x: 454, endPoint y: 78, distance: 22.4
click at [454, 78] on div "Agent International Beverage Researc... Task Conduct deep research specifically…" at bounding box center [461, 159] width 431 height 277
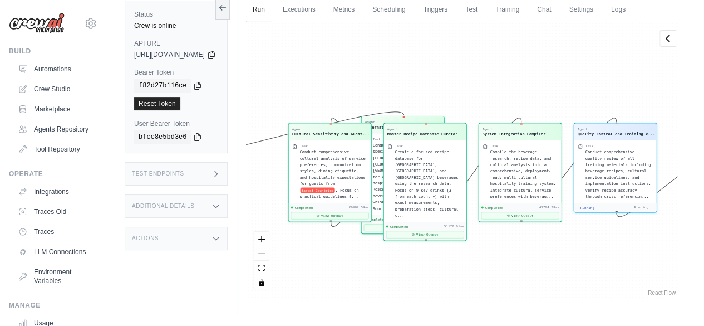
scroll to position [795, 0]
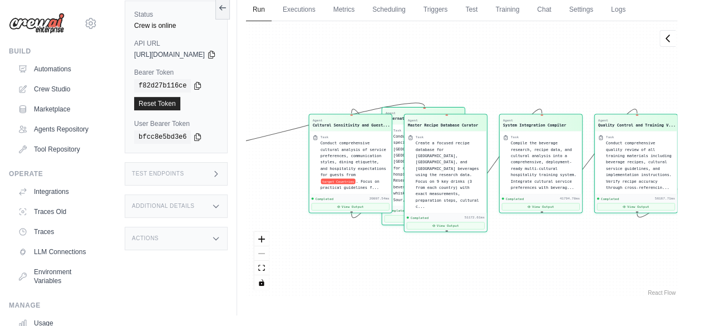
drag, startPoint x: 463, startPoint y: 63, endPoint x: 296, endPoint y: 53, distance: 167.3
click at [266, 56] on div "Run Executions Metrics Scheduling Triggers Test Training Chat Settings Logs 0 R…" at bounding box center [461, 152] width 449 height 326
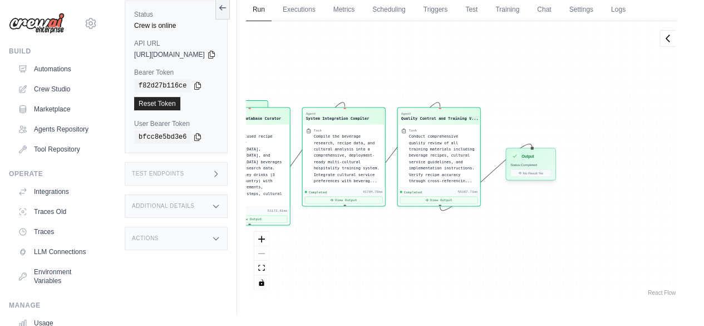
click at [551, 159] on div "Output" at bounding box center [530, 155] width 41 height 9
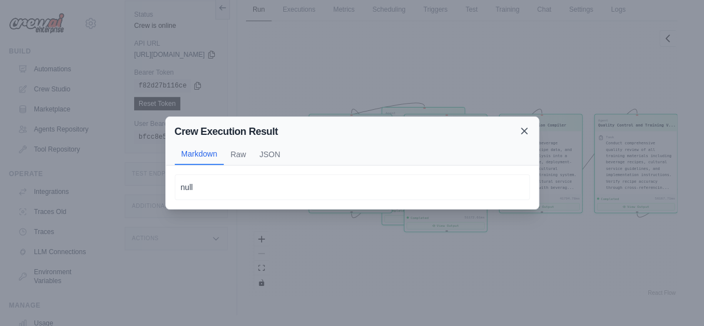
click at [521, 130] on icon at bounding box center [524, 130] width 11 height 11
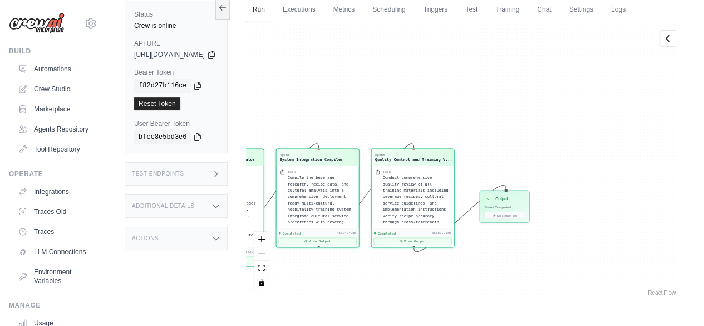
drag, startPoint x: 426, startPoint y: 78, endPoint x: 261, endPoint y: 130, distance: 173.1
click at [202, 114] on div "Status Crew is online API URL copied https://professional-hospitality-training-…" at bounding box center [406, 152] width 562 height 326
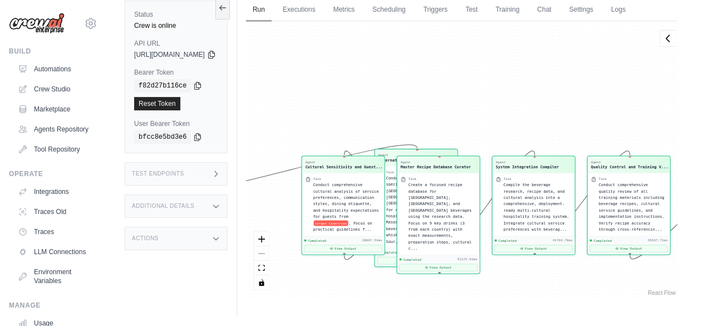
drag, startPoint x: 326, startPoint y: 104, endPoint x: 502, endPoint y: 116, distance: 176.4
click at [544, 110] on div "Agent International Beverage Researc... Task Conduct deep research specifically…" at bounding box center [461, 159] width 431 height 277
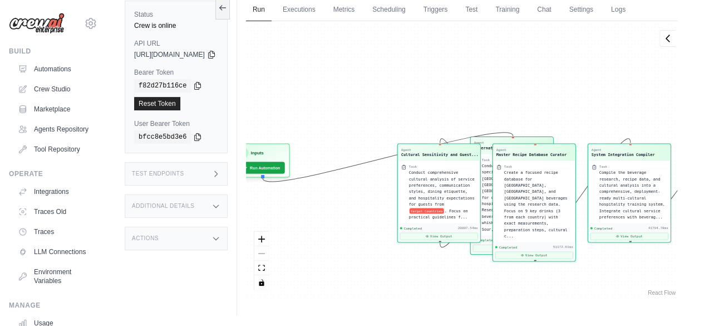
drag, startPoint x: 405, startPoint y: 91, endPoint x: 446, endPoint y: 89, distance: 41.8
click at [446, 89] on div "Agent International Beverage Researc... Task Conduct deep research specifically…" at bounding box center [461, 159] width 431 height 277
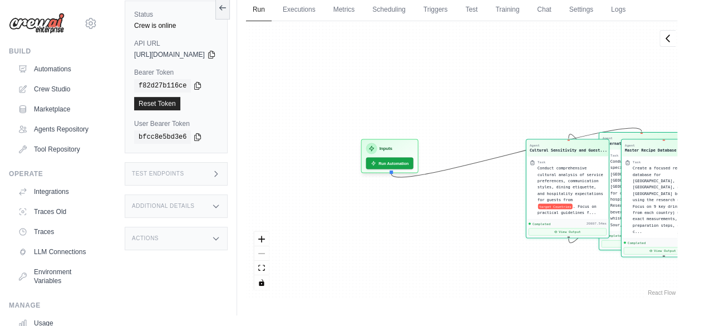
drag, startPoint x: 355, startPoint y: 106, endPoint x: 484, endPoint y: 102, distance: 128.7
click at [484, 102] on div "Agent International Beverage Researc... Task Conduct deep research specifically…" at bounding box center [461, 159] width 431 height 277
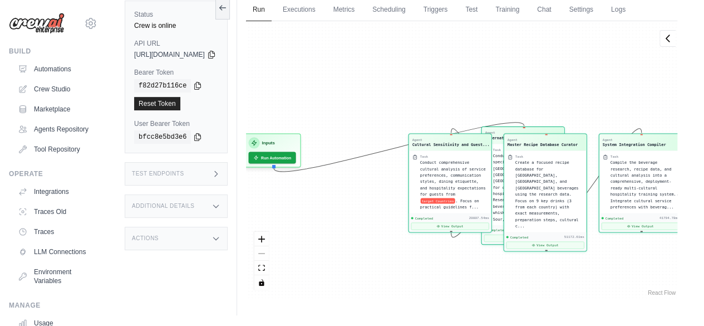
drag, startPoint x: 484, startPoint y: 102, endPoint x: 402, endPoint y: 96, distance: 82.0
click at [365, 96] on div "Agent International Beverage Researc... Task Conduct deep research specifically…" at bounding box center [461, 159] width 431 height 277
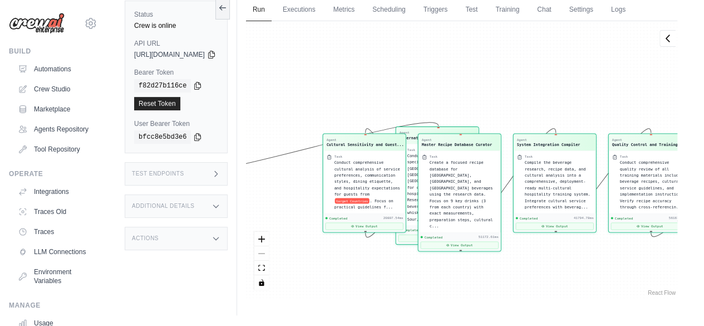
drag, startPoint x: 533, startPoint y: 92, endPoint x: 429, endPoint y: 92, distance: 104.1
click at [429, 92] on div "Agent International Beverage Researc... Task Conduct deep research specifically…" at bounding box center [461, 159] width 431 height 277
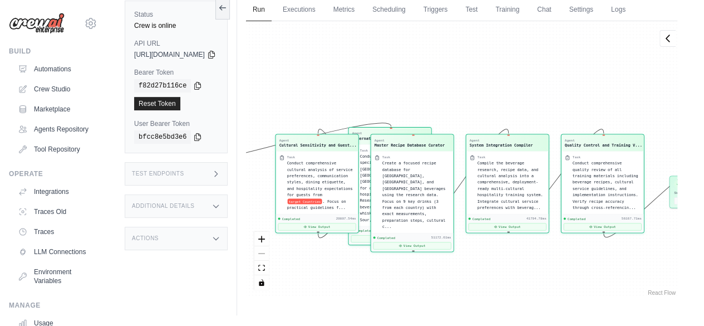
drag, startPoint x: 518, startPoint y: 96, endPoint x: 489, endPoint y: 96, distance: 28.4
click at [489, 96] on div "Agent International Beverage Researc... Task Conduct deep research specifically…" at bounding box center [461, 159] width 431 height 277
drag, startPoint x: 531, startPoint y: 100, endPoint x: 474, endPoint y: 97, distance: 56.8
click at [474, 97] on div "Agent International Beverage Researc... Task Conduct deep research specifically…" at bounding box center [461, 159] width 431 height 277
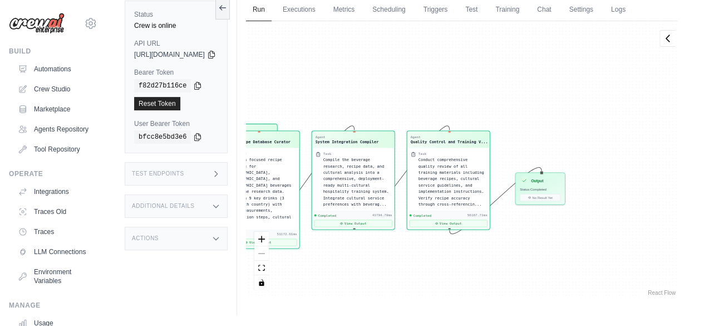
drag, startPoint x: 566, startPoint y: 98, endPoint x: 490, endPoint y: 99, distance: 75.7
click at [468, 97] on div "Agent International Beverage Researc... Task Conduct deep research specifically…" at bounding box center [461, 159] width 431 height 277
drag, startPoint x: 533, startPoint y: 99, endPoint x: 525, endPoint y: 99, distance: 7.8
click at [525, 99] on div "Agent International Beverage Researc... Task Conduct deep research specifically…" at bounding box center [461, 159] width 431 height 277
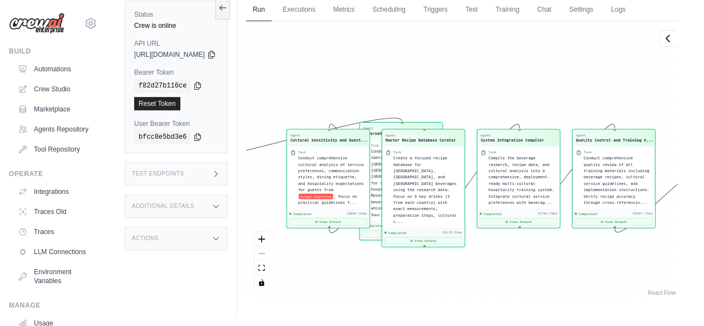
drag, startPoint x: 287, startPoint y: 80, endPoint x: 476, endPoint y: 79, distance: 188.7
click at [476, 79] on div "Agent International Beverage Researc... Task Conduct deep research specifically…" at bounding box center [461, 159] width 431 height 277
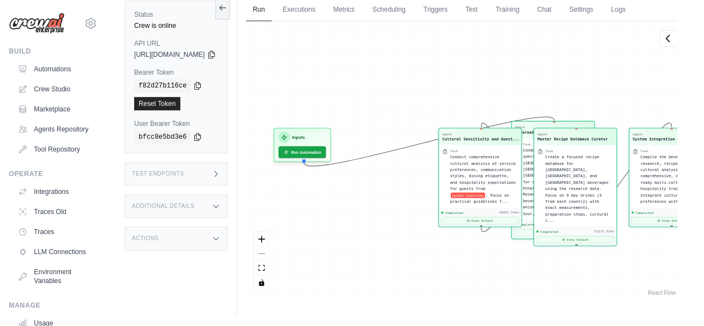
drag, startPoint x: 306, startPoint y: 68, endPoint x: 443, endPoint y: 67, distance: 136.9
click at [443, 67] on div "Agent International Beverage Researc... Task Conduct deep research specifically…" at bounding box center [461, 159] width 431 height 277
click at [348, 72] on div "Agent International Beverage Researc... Task Conduct deep research specifically…" at bounding box center [461, 159] width 431 height 277
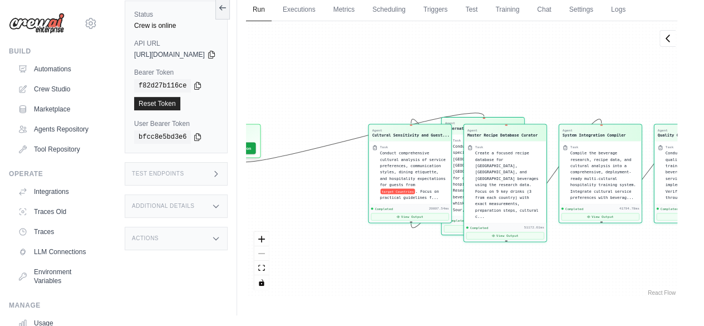
drag, startPoint x: 432, startPoint y: 72, endPoint x: 345, endPoint y: 70, distance: 86.9
click at [345, 70] on div "Agent International Beverage Researc... Task Conduct deep research specifically…" at bounding box center [461, 159] width 431 height 277
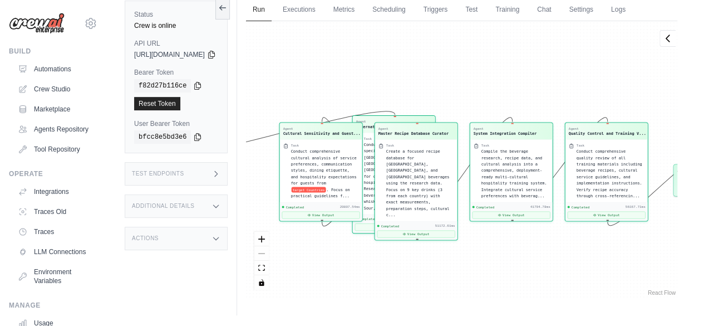
drag, startPoint x: 420, startPoint y: 71, endPoint x: 353, endPoint y: 69, distance: 66.8
click at [353, 69] on div "Agent International Beverage Researc... Task Conduct deep research specifically…" at bounding box center [461, 159] width 431 height 277
click at [367, 68] on div "Agent International Beverage Researc... Task Conduct deep research specifically…" at bounding box center [461, 159] width 431 height 277
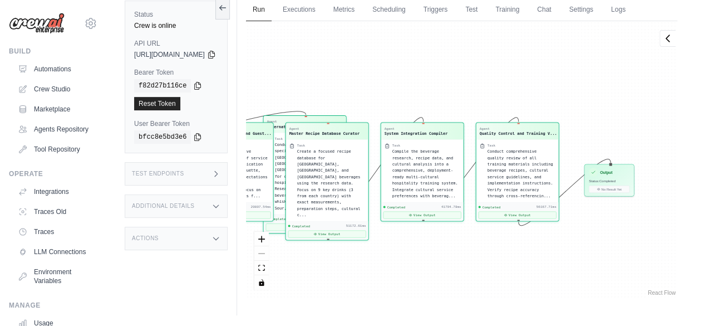
drag, startPoint x: 460, startPoint y: 64, endPoint x: 376, endPoint y: 66, distance: 84.1
click at [376, 66] on div "Agent International Beverage Researc... Task Conduct deep research specifically…" at bounding box center [461, 159] width 431 height 277
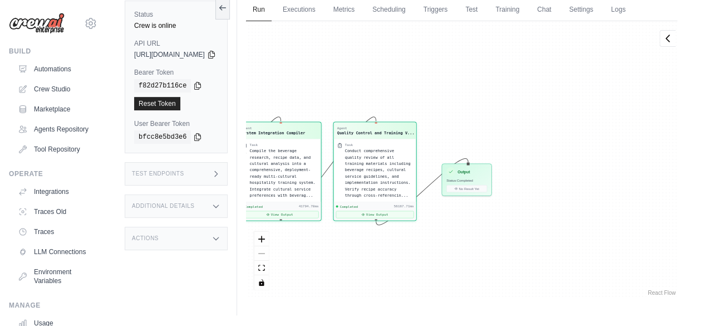
drag, startPoint x: 479, startPoint y: 94, endPoint x: 412, endPoint y: 93, distance: 66.8
click at [414, 92] on div "Agent International Beverage Researc... Task Conduct deep research specifically…" at bounding box center [461, 159] width 431 height 277
click at [485, 166] on div "Output" at bounding box center [465, 170] width 41 height 9
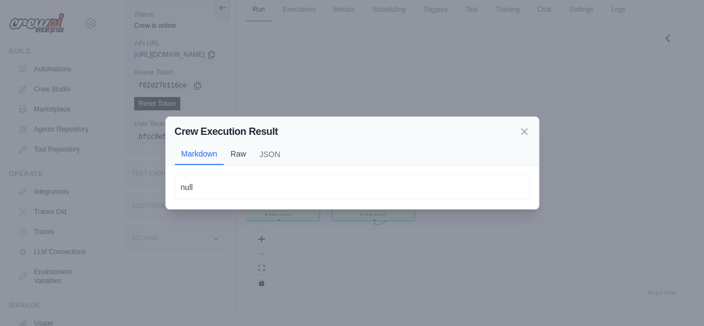
click at [235, 154] on button "Raw" at bounding box center [238, 153] width 29 height 21
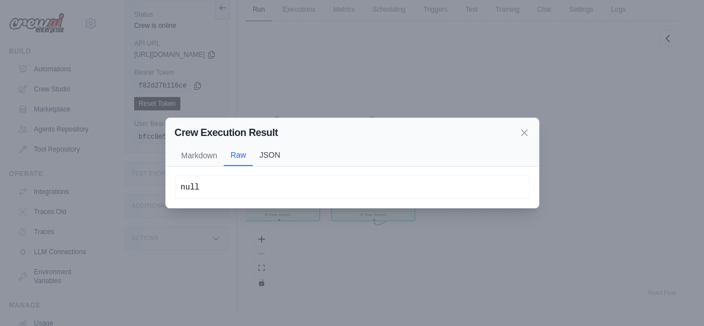
click at [269, 154] on button "JSON" at bounding box center [270, 154] width 34 height 21
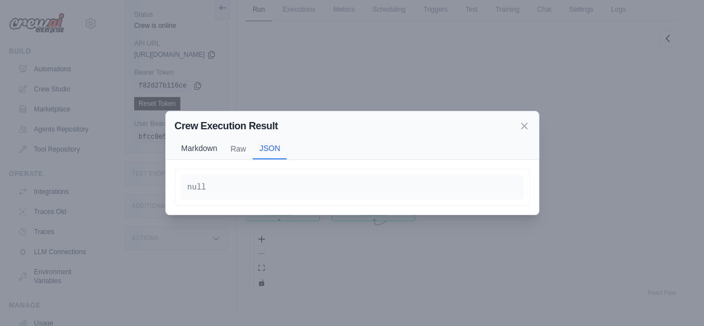
click at [198, 150] on button "Markdown" at bounding box center [200, 147] width 50 height 21
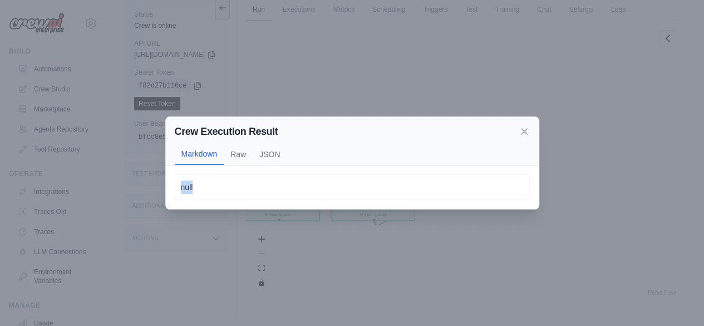
drag, startPoint x: 193, startPoint y: 187, endPoint x: 176, endPoint y: 186, distance: 16.2
click at [177, 186] on div "null" at bounding box center [352, 187] width 355 height 26
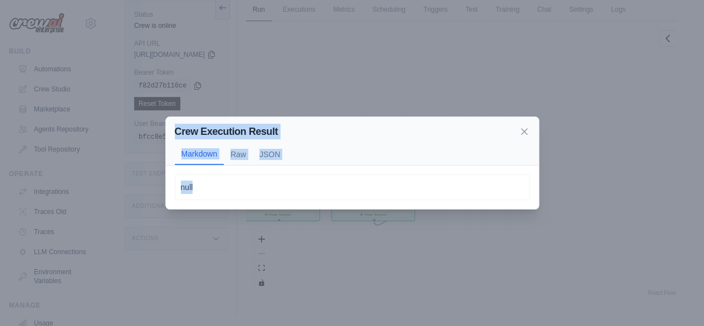
drag, startPoint x: 175, startPoint y: 131, endPoint x: 282, endPoint y: 183, distance: 119.5
click at [284, 182] on div "Crew Execution Result Markdown Raw JSON null null null" at bounding box center [352, 162] width 374 height 93
copy div "Crew Execution Result Markdown Raw JSON null"
click at [47, 90] on div "Crew Execution Result Markdown Raw JSON null null null" at bounding box center [352, 163] width 704 height 326
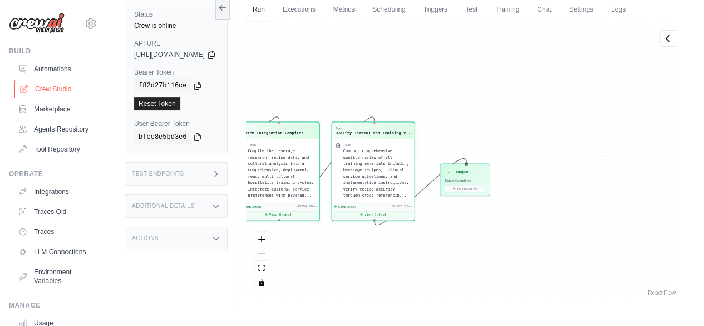
click at [56, 85] on link "Crew Studio" at bounding box center [56, 89] width 84 height 18
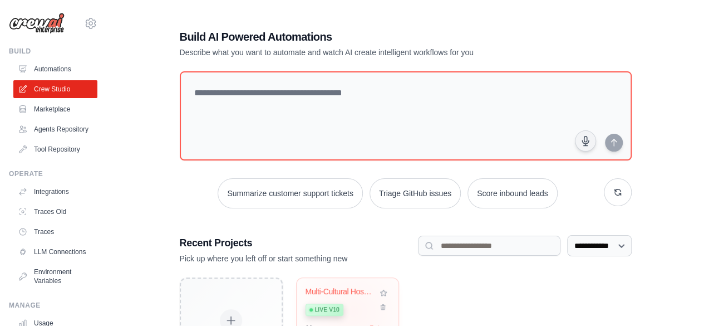
click at [353, 310] on div "Live v10" at bounding box center [342, 308] width 72 height 15
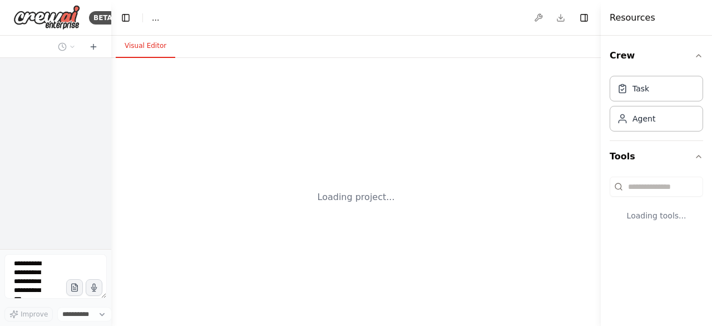
select select "****"
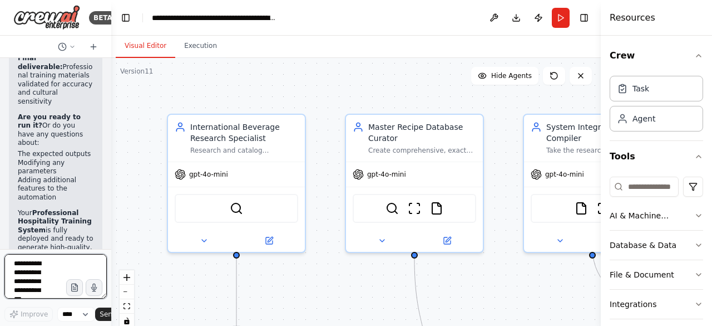
click at [11, 261] on textarea at bounding box center [55, 276] width 102 height 45
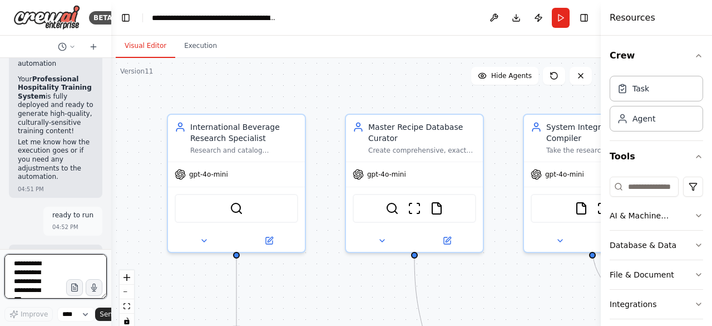
scroll to position [22606, 0]
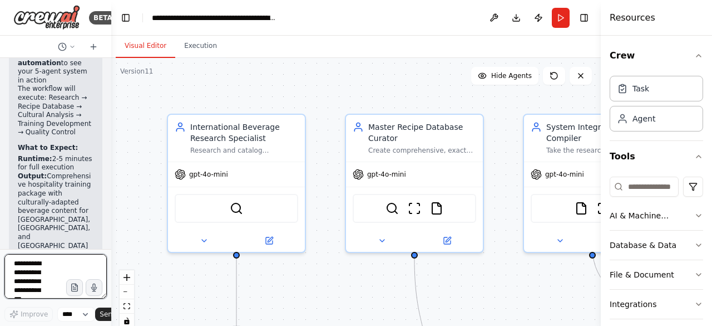
paste textarea "**********"
type textarea "**********"
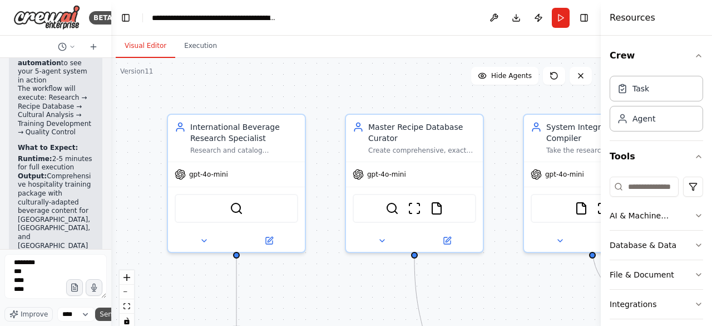
click at [99, 312] on button "Send" at bounding box center [112, 313] width 35 height 13
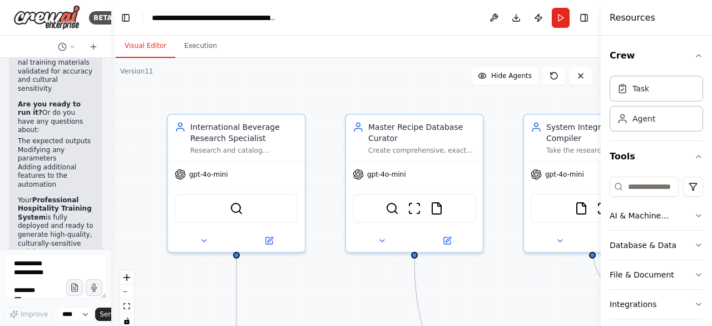
scroll to position [23461, 0]
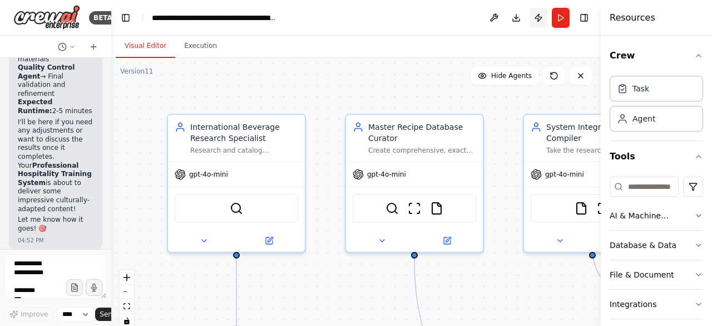
click at [537, 17] on button "Publish" at bounding box center [539, 18] width 18 height 20
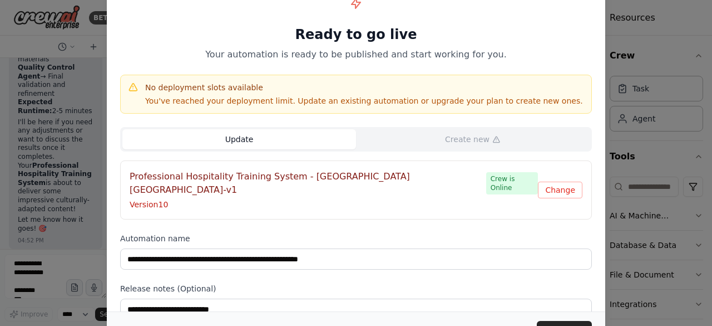
click at [266, 136] on button "Update" at bounding box center [239, 139] width 234 height 20
click at [556, 323] on button "Update" at bounding box center [564, 331] width 55 height 20
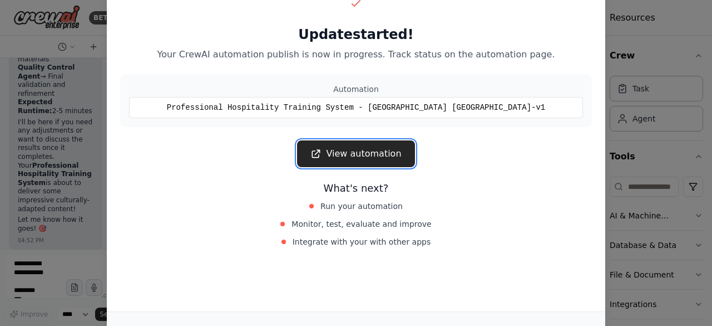
click at [363, 157] on link "View automation" at bounding box center [355, 153] width 117 height 27
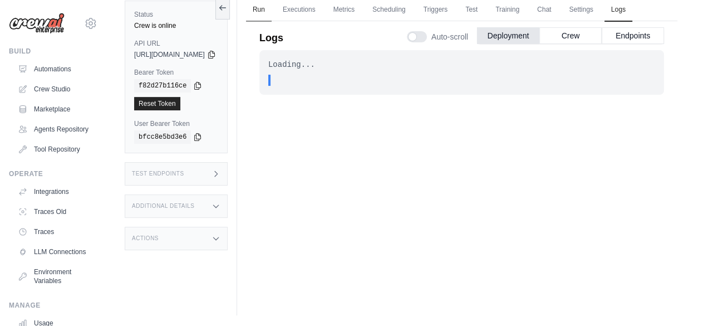
click at [272, 7] on link "Run" at bounding box center [259, 9] width 26 height 23
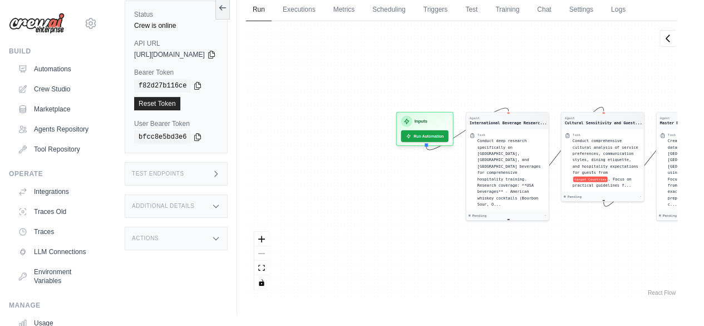
drag, startPoint x: 301, startPoint y: 85, endPoint x: 553, endPoint y: 84, distance: 252.2
click at [553, 82] on div "Agent International Beverage Researc... Task Conduct deep research specifically…" at bounding box center [461, 159] width 431 height 277
click at [450, 133] on button "Run Automation" at bounding box center [425, 133] width 50 height 12
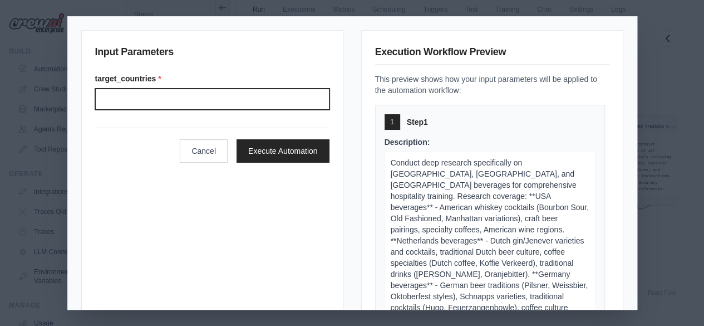
click at [163, 99] on input "Target countries" at bounding box center [212, 99] width 234 height 21
type input "**********"
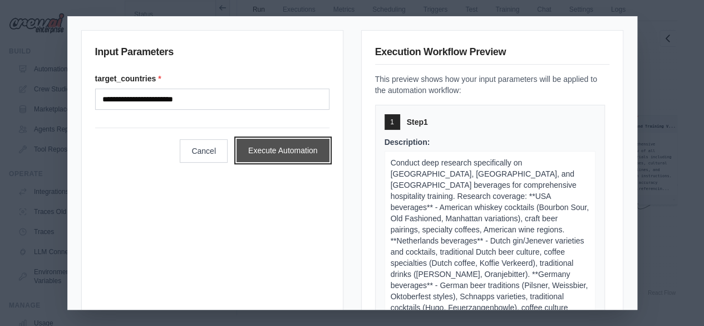
click at [273, 154] on button "Execute Automation" at bounding box center [283, 150] width 93 height 23
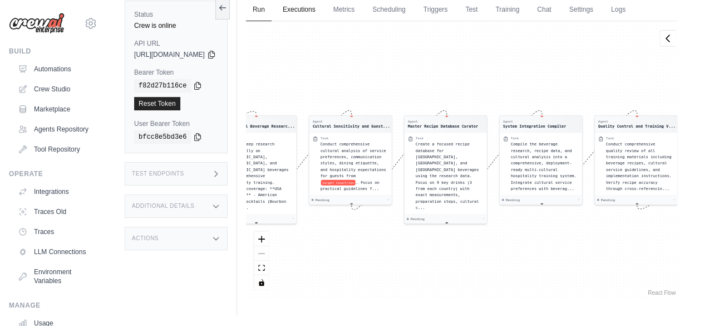
click at [322, 6] on link "Executions" at bounding box center [299, 9] width 46 height 23
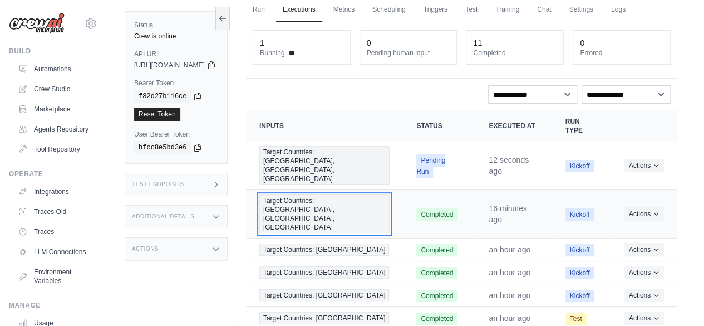
click at [305, 194] on span "Target Countries: [GEOGRAPHIC_DATA], [GEOGRAPHIC_DATA], [GEOGRAPHIC_DATA]" at bounding box center [324, 213] width 130 height 39
click at [335, 194] on span "Target Countries: [GEOGRAPHIC_DATA], [GEOGRAPHIC_DATA], [GEOGRAPHIC_DATA]" at bounding box center [324, 213] width 130 height 39
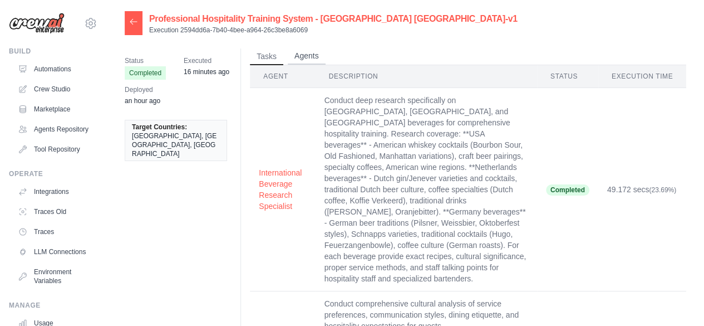
click at [308, 58] on button "Agents" at bounding box center [307, 56] width 38 height 17
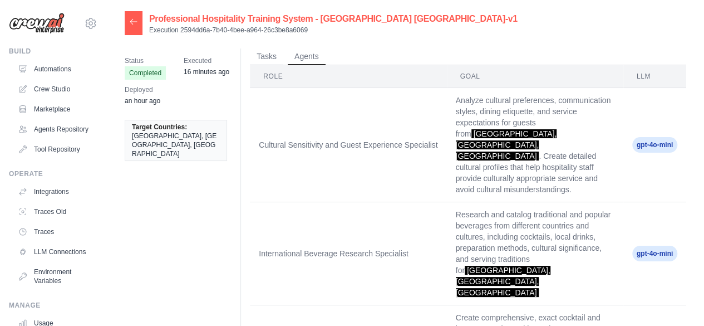
click at [154, 135] on span "[GEOGRAPHIC_DATA], [GEOGRAPHIC_DATA], [GEOGRAPHIC_DATA]" at bounding box center [176, 144] width 88 height 27
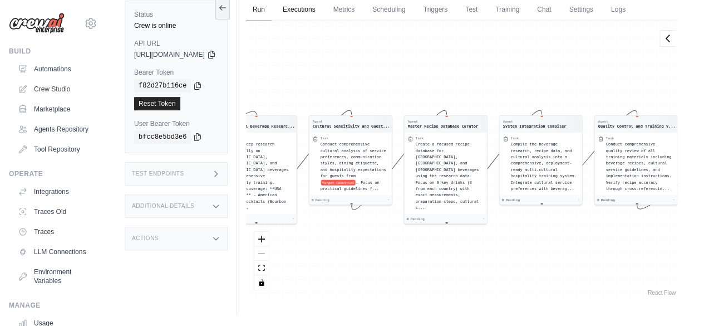
click at [322, 11] on link "Executions" at bounding box center [299, 9] width 46 height 23
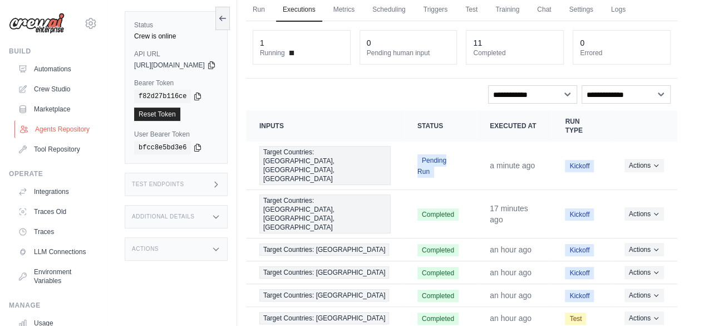
click at [49, 135] on link "Agents Repository" at bounding box center [56, 129] width 84 height 18
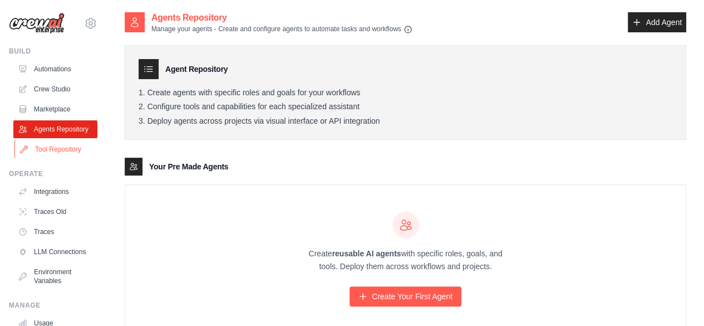
click at [48, 154] on link "Tool Repository" at bounding box center [56, 149] width 84 height 18
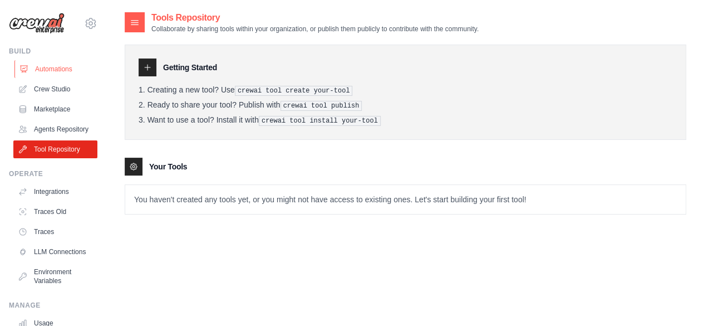
click at [55, 65] on link "Automations" at bounding box center [56, 69] width 84 height 18
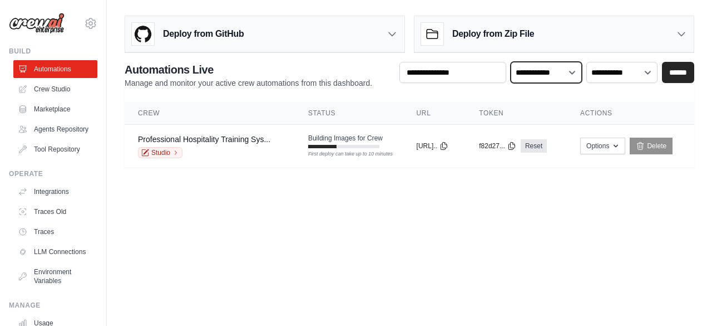
click at [573, 71] on select "**********" at bounding box center [546, 72] width 71 height 21
click at [576, 69] on select "**********" at bounding box center [546, 72] width 71 height 21
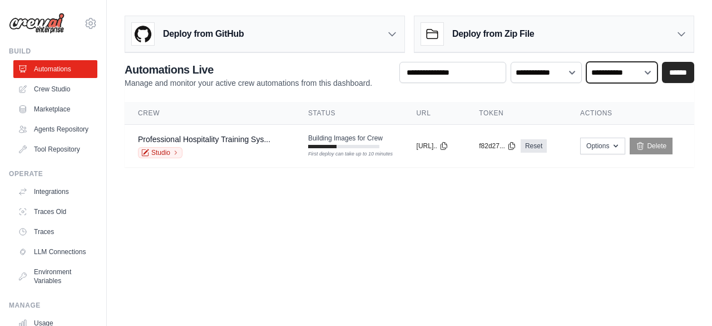
click at [651, 71] on select "**********" at bounding box center [622, 72] width 71 height 21
click at [682, 33] on icon at bounding box center [681, 33] width 11 height 11
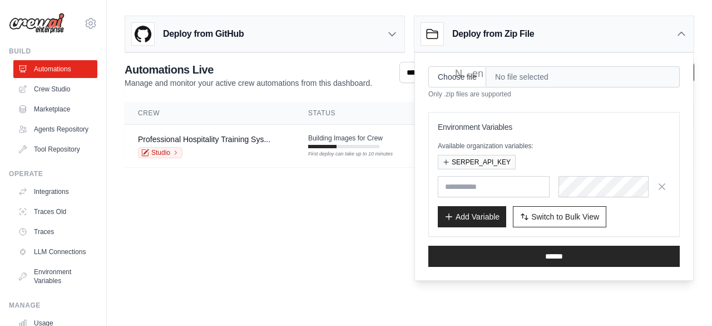
click at [681, 33] on icon at bounding box center [682, 33] width 7 height 3
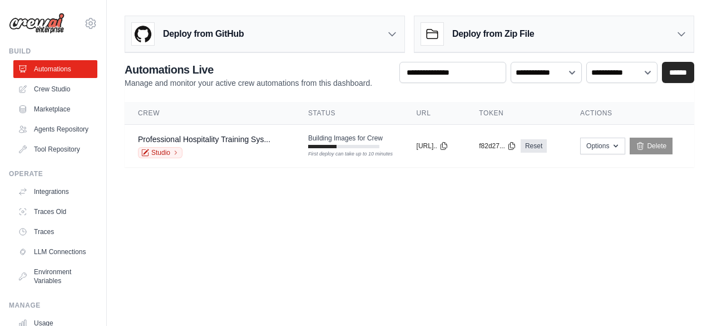
click at [681, 33] on icon at bounding box center [681, 33] width 11 height 11
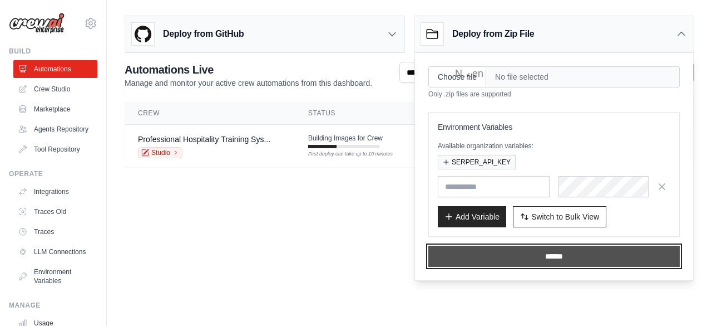
click at [556, 253] on input "******" at bounding box center [555, 255] width 252 height 21
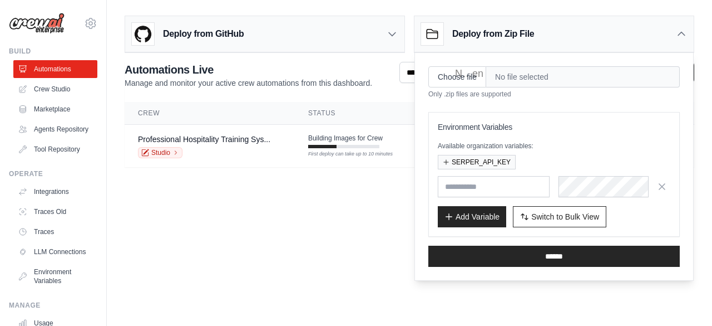
click at [500, 75] on span "No file selected" at bounding box center [584, 76] width 194 height 21
click at [469, 75] on input "Choose file" at bounding box center [458, 76] width 58 height 21
type input "**********"
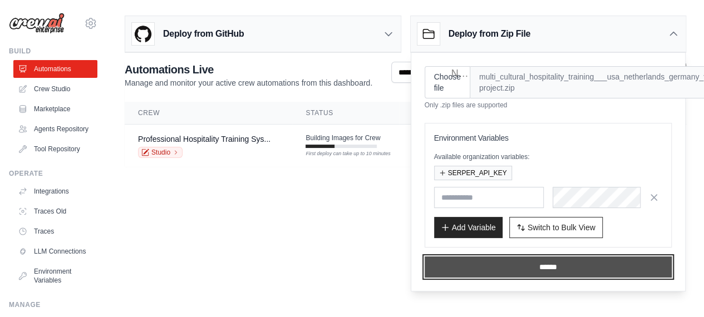
click at [546, 264] on input "******" at bounding box center [549, 267] width 248 height 21
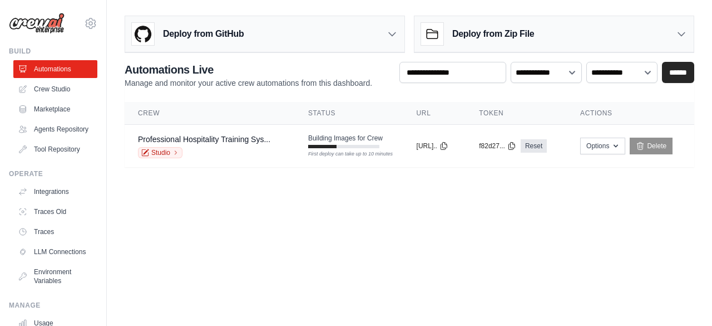
click at [686, 32] on icon at bounding box center [681, 33] width 11 height 11
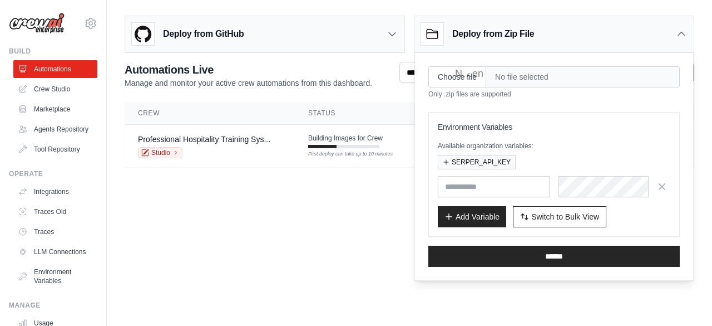
click at [297, 223] on body "foritglo@gmail.com Settings Build Automations" at bounding box center [356, 163] width 712 height 326
click at [289, 214] on body "[EMAIL_ADDRESS][DOMAIN_NAME] Settings Build Automations" at bounding box center [356, 163] width 712 height 326
click at [679, 32] on icon at bounding box center [681, 33] width 11 height 11
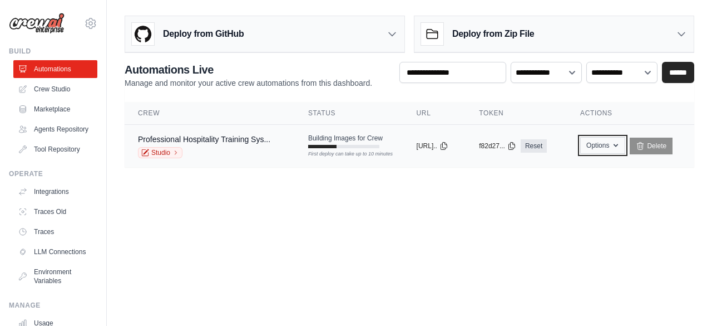
click at [621, 144] on icon "button" at bounding box center [616, 145] width 9 height 9
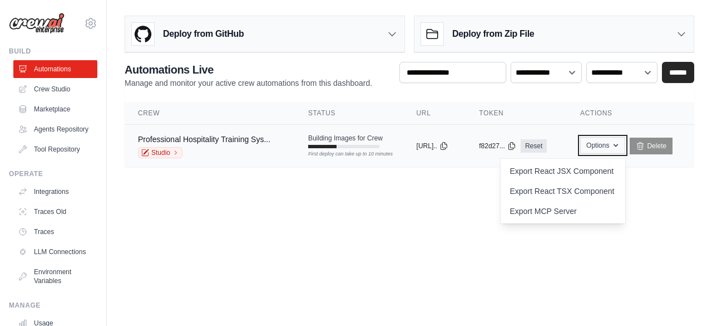
click at [621, 144] on icon "button" at bounding box center [616, 145] width 9 height 9
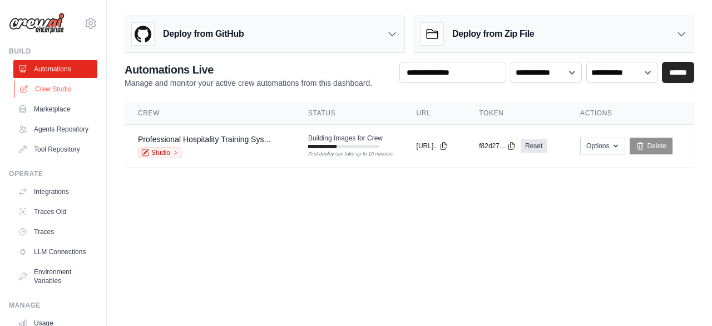
click at [52, 91] on link "Crew Studio" at bounding box center [56, 89] width 84 height 18
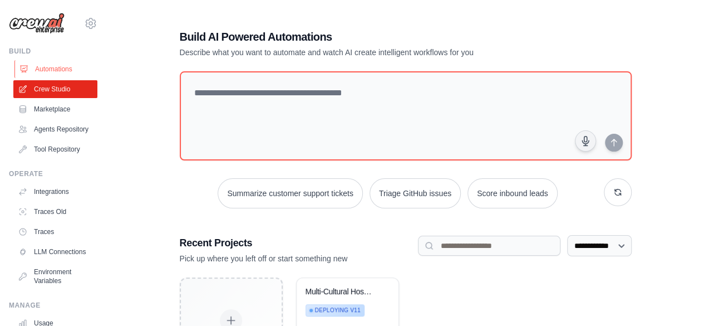
click at [52, 68] on link "Automations" at bounding box center [56, 69] width 84 height 18
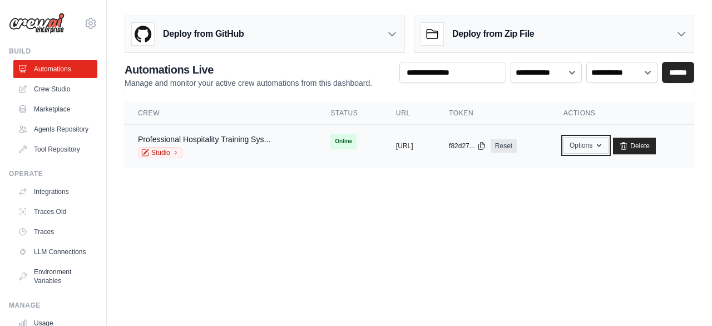
click at [604, 145] on icon "button" at bounding box center [599, 145] width 9 height 9
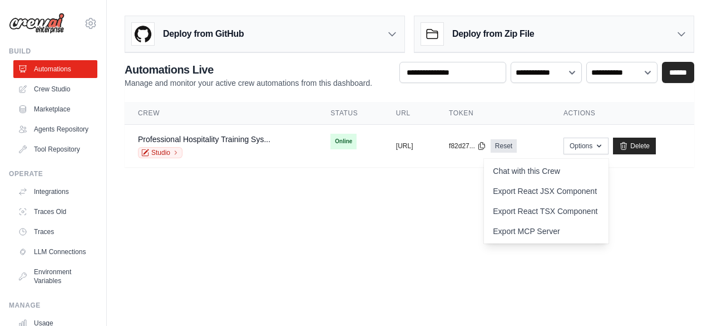
click at [371, 193] on body "[EMAIL_ADDRESS][DOMAIN_NAME] Settings Build Automations" at bounding box center [356, 163] width 712 height 326
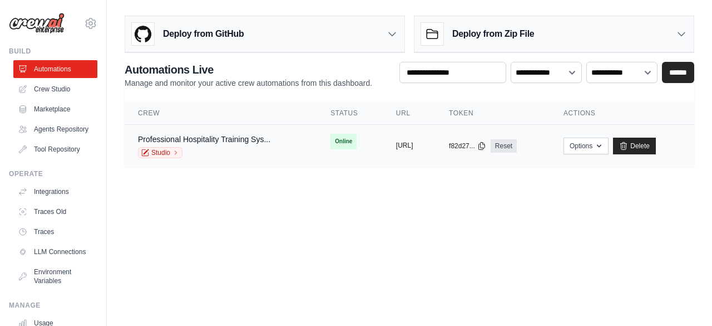
click at [399, 143] on button "[URL]" at bounding box center [404, 145] width 17 height 9
click at [330, 199] on body "[EMAIL_ADDRESS][DOMAIN_NAME] Settings Build Automations" at bounding box center [356, 163] width 712 height 326
click at [50, 89] on link "Crew Studio" at bounding box center [56, 89] width 84 height 18
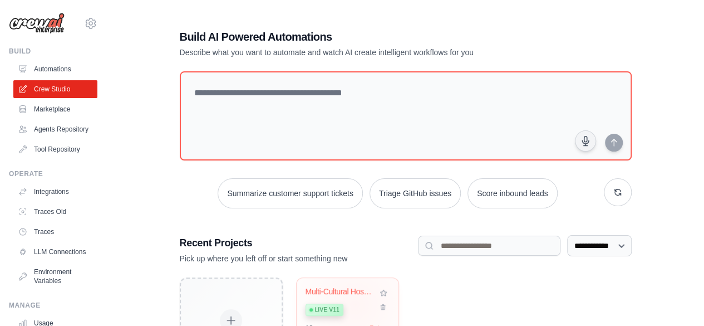
click at [355, 304] on div "Live v11" at bounding box center [342, 308] width 72 height 15
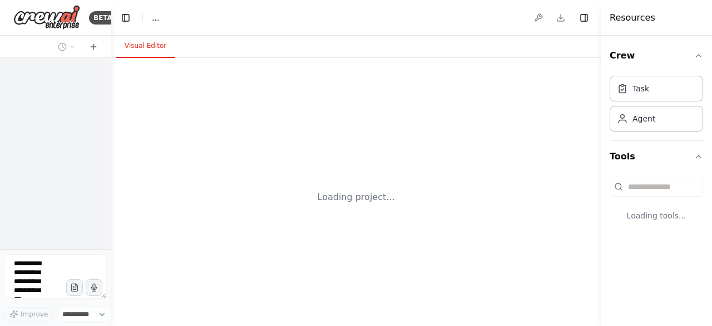
select select "****"
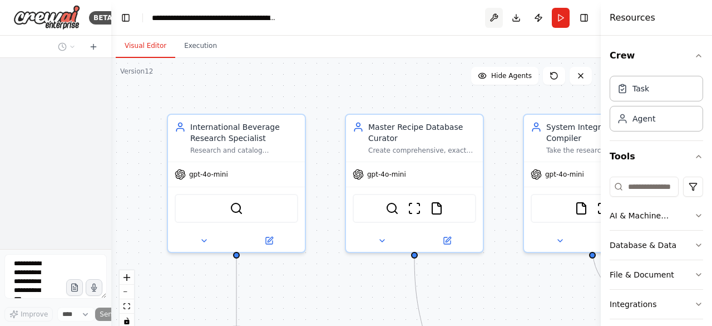
click at [496, 18] on button at bounding box center [494, 18] width 18 height 20
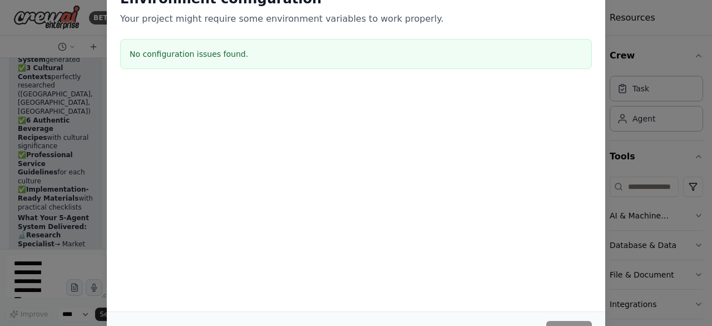
scroll to position [23461, 0]
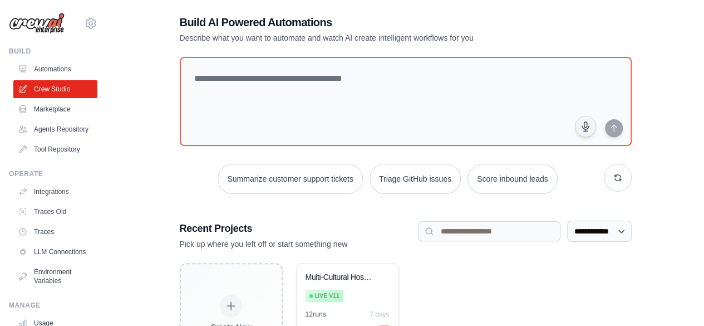
scroll to position [91, 0]
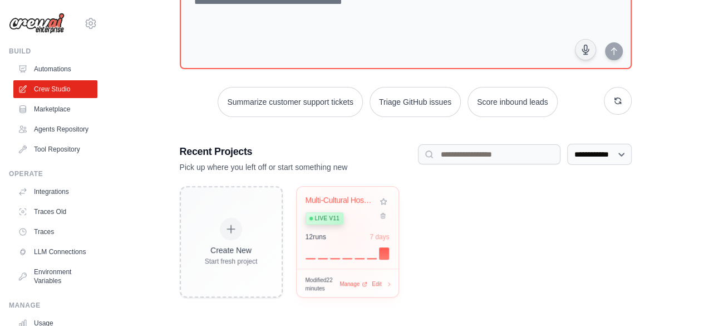
click at [342, 233] on div "12 run s 7 days" at bounding box center [348, 236] width 84 height 9
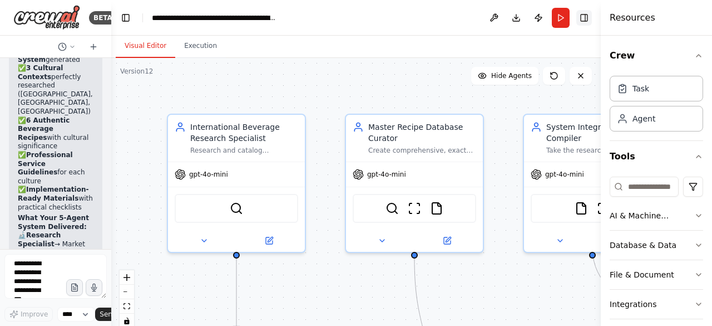
scroll to position [23461, 0]
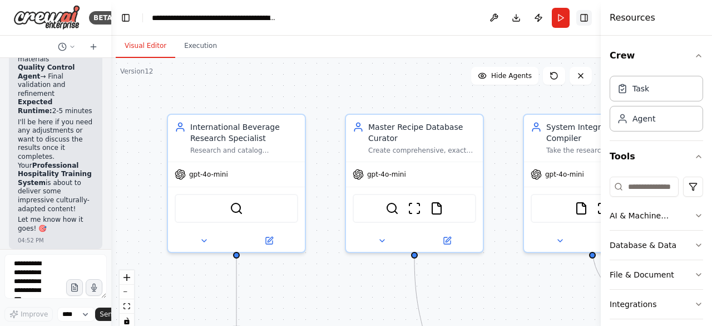
click at [589, 18] on button "Toggle Right Sidebar" at bounding box center [585, 18] width 16 height 16
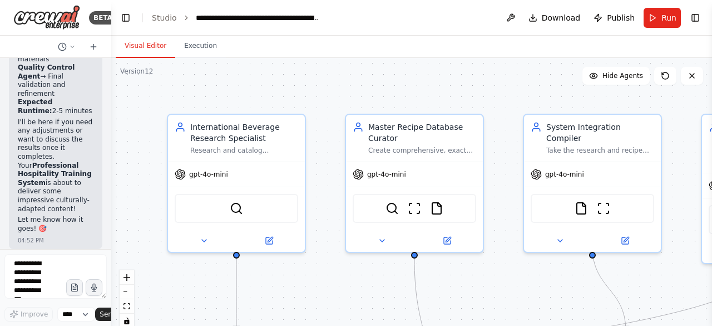
click at [696, 14] on button "Toggle Right Sidebar" at bounding box center [696, 18] width 16 height 16
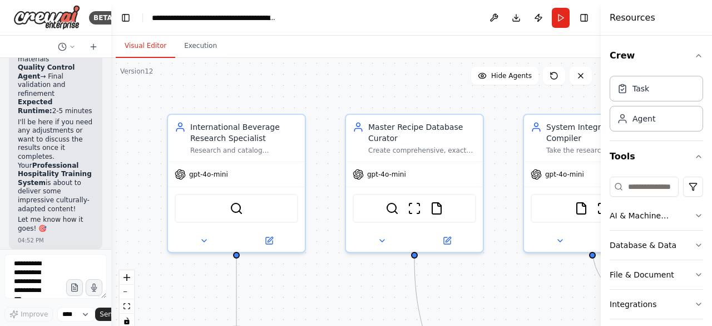
click at [538, 18] on button "Publish" at bounding box center [539, 18] width 18 height 20
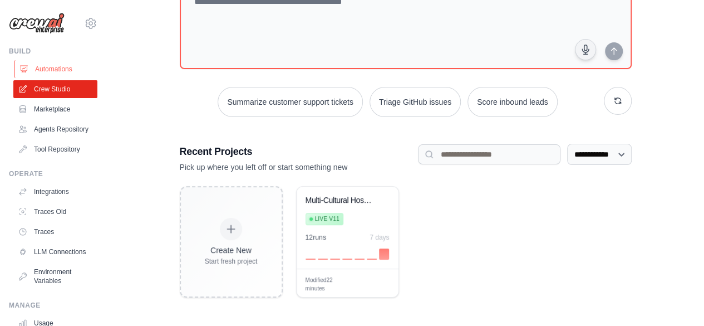
click at [47, 67] on link "Automations" at bounding box center [56, 69] width 84 height 18
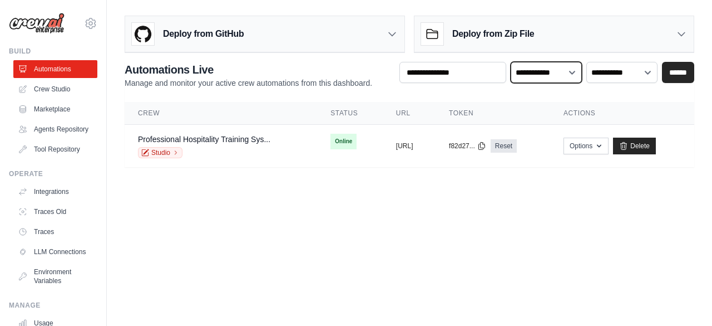
click at [574, 72] on select "**********" at bounding box center [546, 72] width 71 height 21
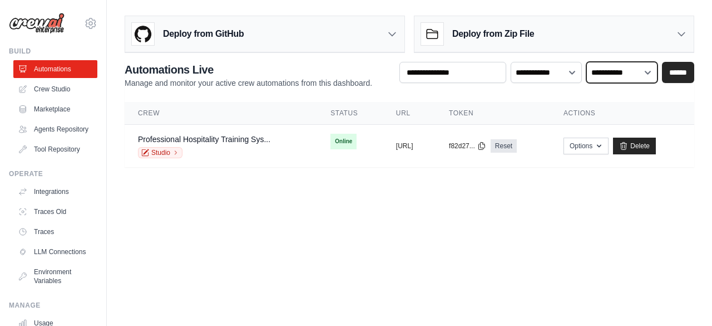
click at [650, 67] on select "**********" at bounding box center [622, 72] width 71 height 21
select select "******"
click at [587, 62] on select "**********" at bounding box center [622, 72] width 71 height 21
click at [675, 71] on input "******" at bounding box center [678, 72] width 32 height 21
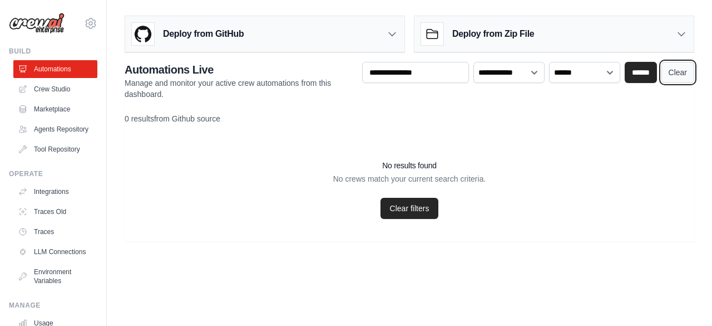
click at [674, 70] on link "Clear" at bounding box center [678, 72] width 33 height 21
select select "******"
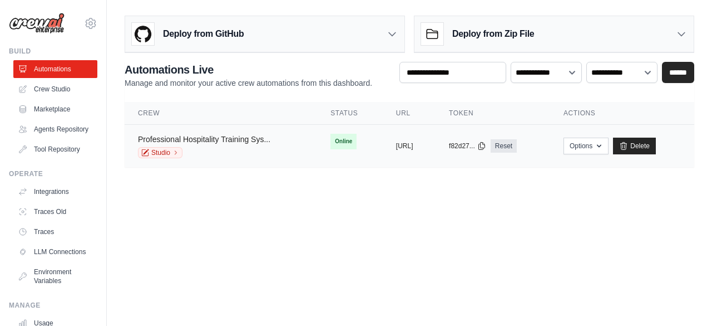
click at [220, 139] on link "Professional Hospitality Training Sys..." at bounding box center [204, 139] width 132 height 9
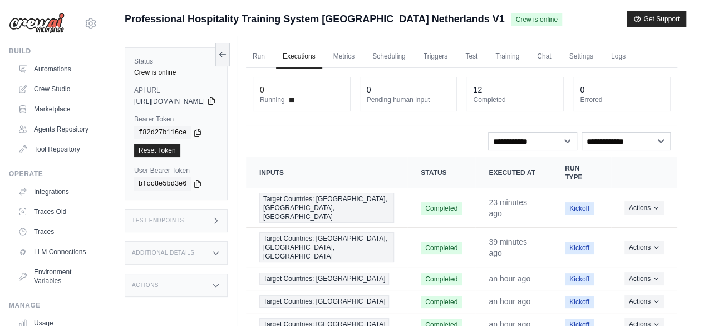
click at [216, 100] on icon at bounding box center [211, 100] width 9 height 9
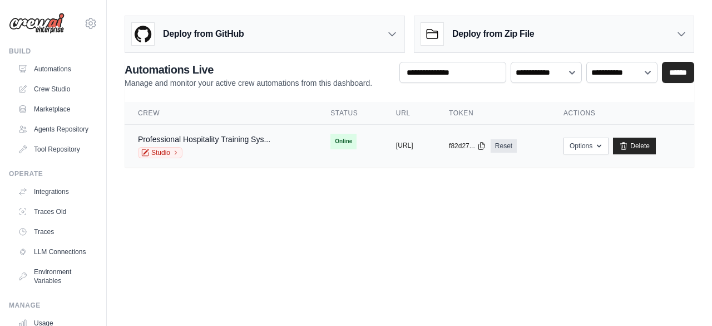
click at [414, 144] on button "[URL]" at bounding box center [404, 145] width 17 height 9
click at [59, 90] on link "Crew Studio" at bounding box center [56, 89] width 84 height 18
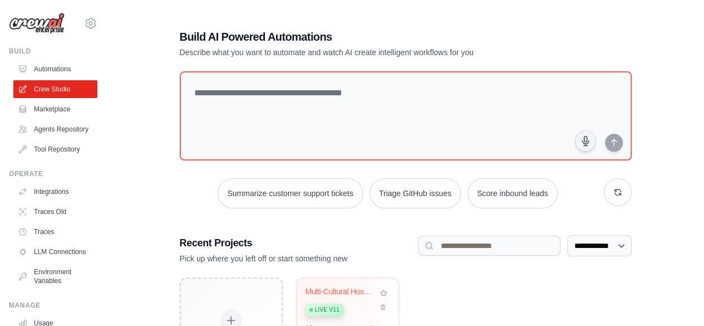
click at [318, 296] on div "Multi-Cultural Hospitality Training... Live v11" at bounding box center [342, 304] width 72 height 34
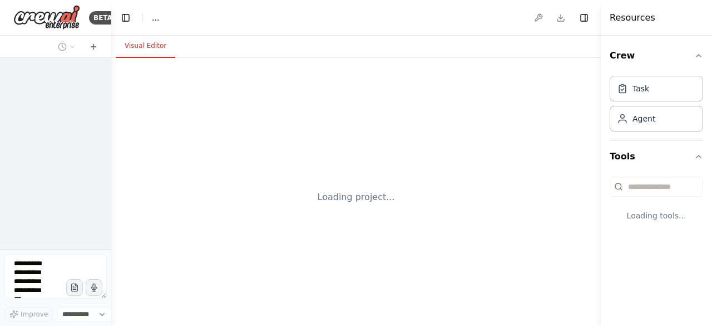
select select "****"
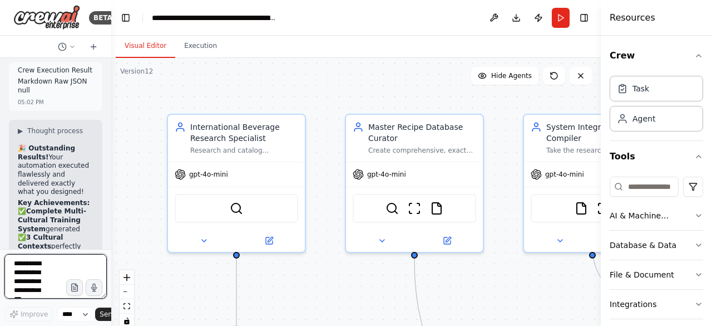
scroll to position [23461, 0]
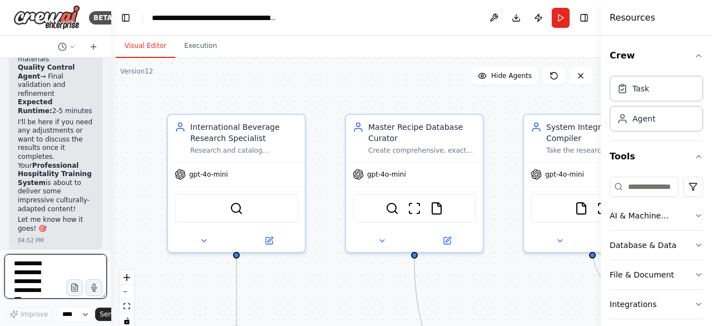
paste textarea "**********"
type textarea "**********"
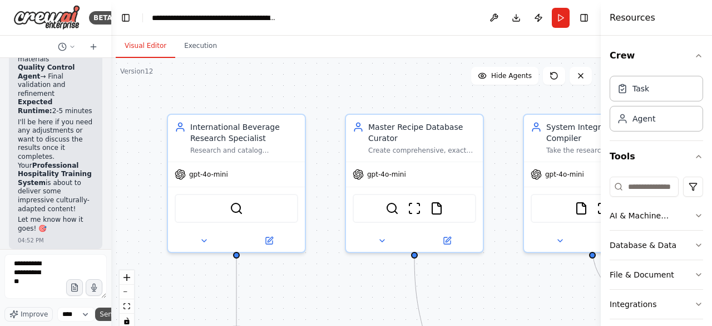
click at [101, 316] on span "Send" at bounding box center [108, 313] width 17 height 9
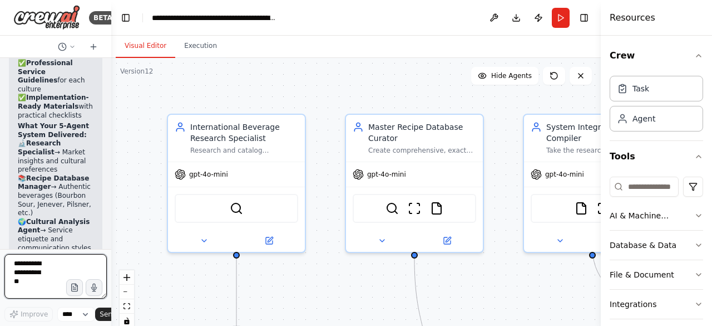
scroll to position [23925, 0]
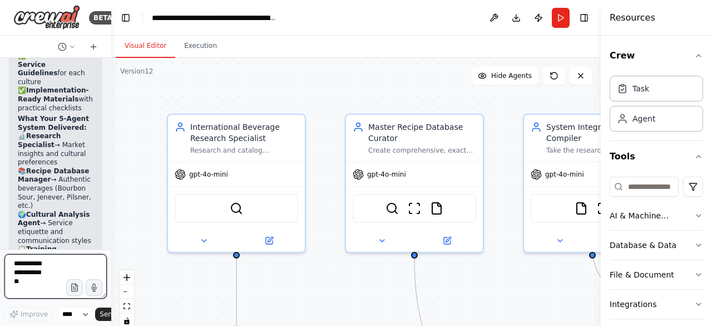
click at [107, 247] on div at bounding box center [109, 163] width 4 height 326
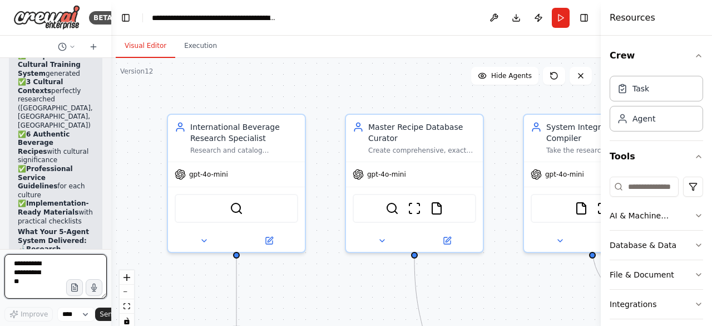
scroll to position [23790, 0]
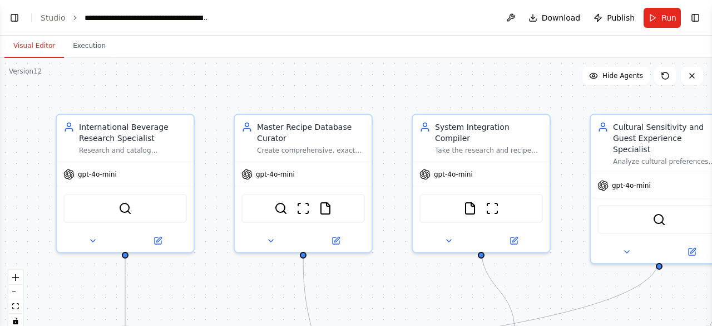
click at [513, 15] on button at bounding box center [511, 18] width 18 height 20
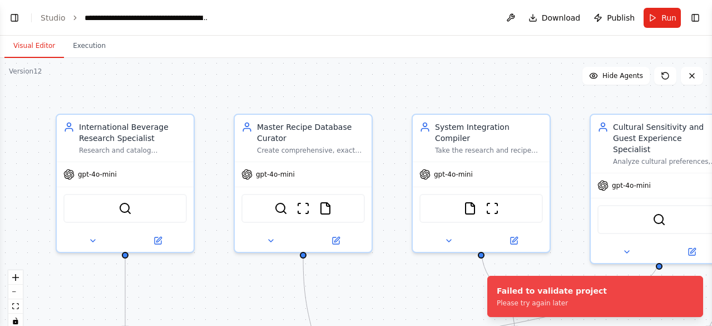
click at [463, 51] on div "Visual Editor Execution" at bounding box center [356, 47] width 712 height 22
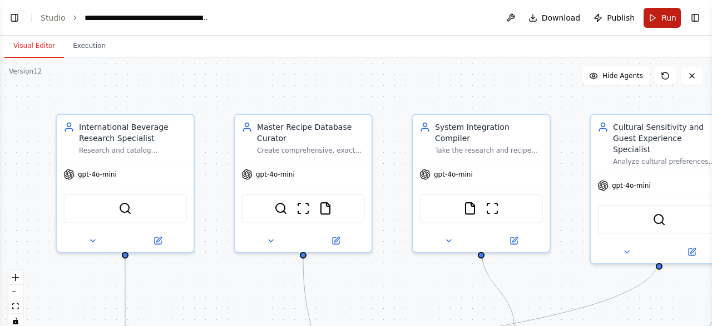
click at [661, 19] on button "Run" at bounding box center [662, 18] width 37 height 20
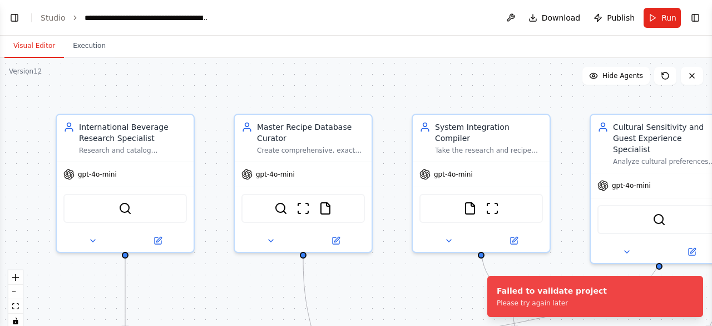
click at [303, 27] on header "**********" at bounding box center [356, 18] width 712 height 36
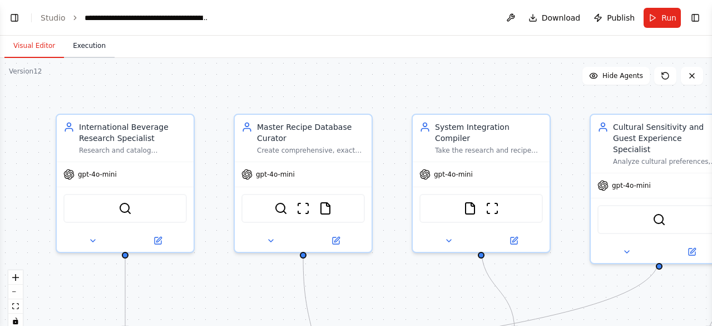
click at [85, 42] on button "Execution" at bounding box center [89, 46] width 51 height 23
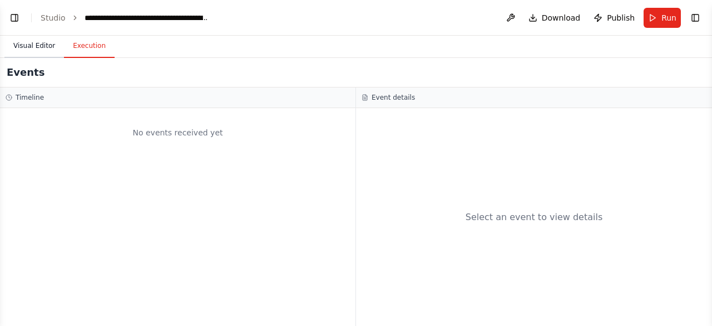
click at [24, 47] on button "Visual Editor" at bounding box center [34, 46] width 60 height 23
